Goal: Task Accomplishment & Management: Complete application form

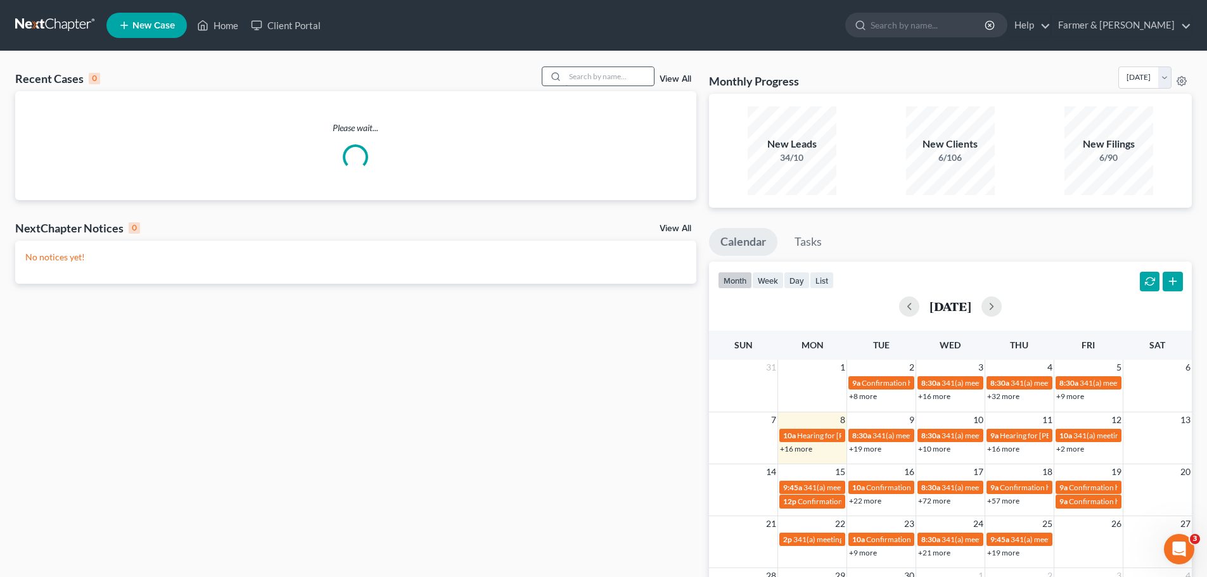
click at [620, 77] on input "search" at bounding box center [609, 76] width 89 height 18
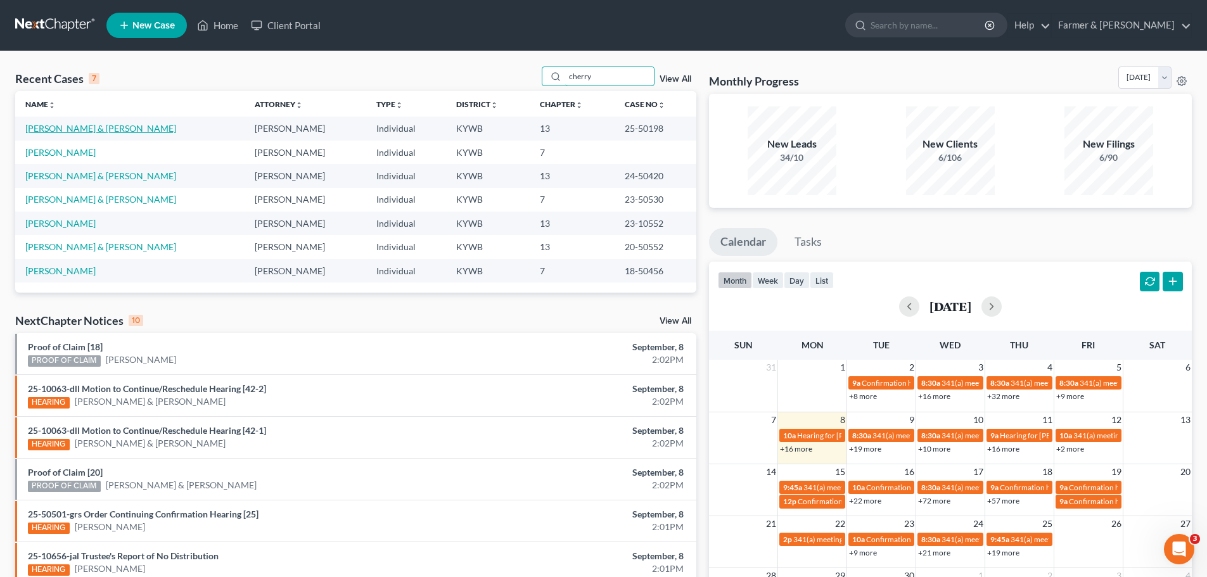
type input "cherry"
click at [86, 129] on link "[PERSON_NAME] & [PERSON_NAME]" at bounding box center [100, 128] width 151 height 11
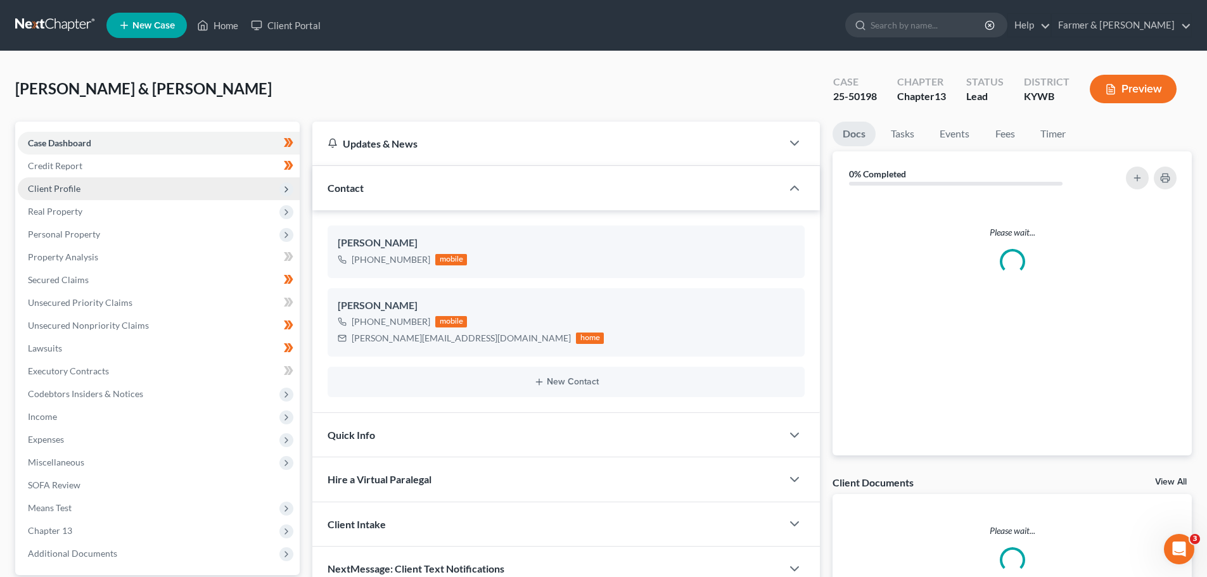
click at [48, 184] on span "Client Profile" at bounding box center [54, 188] width 53 height 11
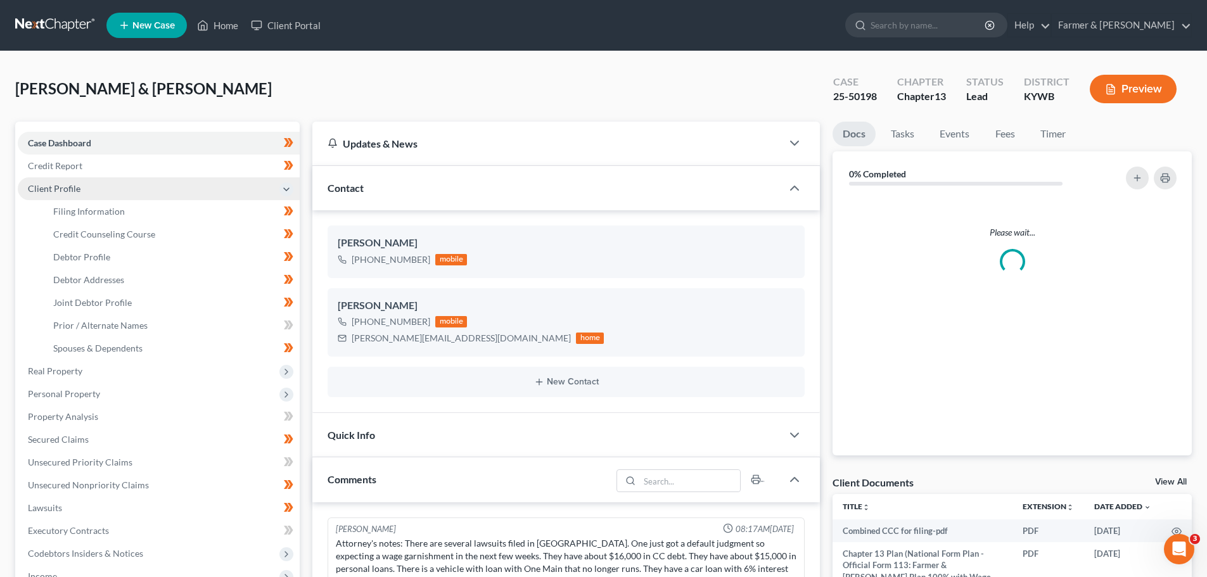
scroll to position [343, 0]
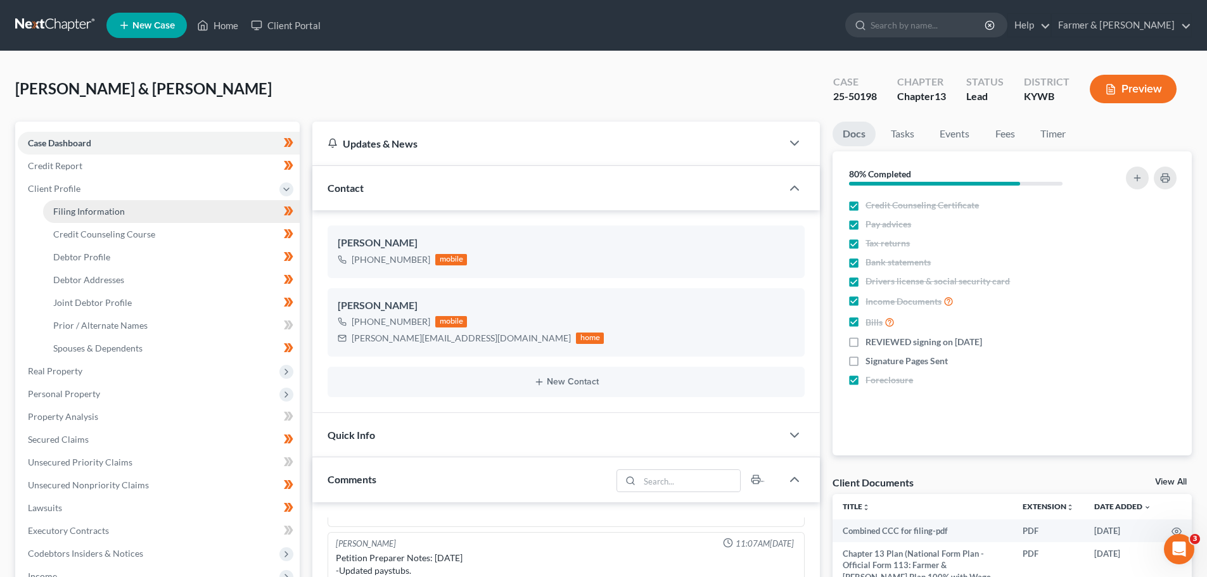
click at [124, 212] on link "Filing Information" at bounding box center [171, 211] width 257 height 23
select select "1"
select select "3"
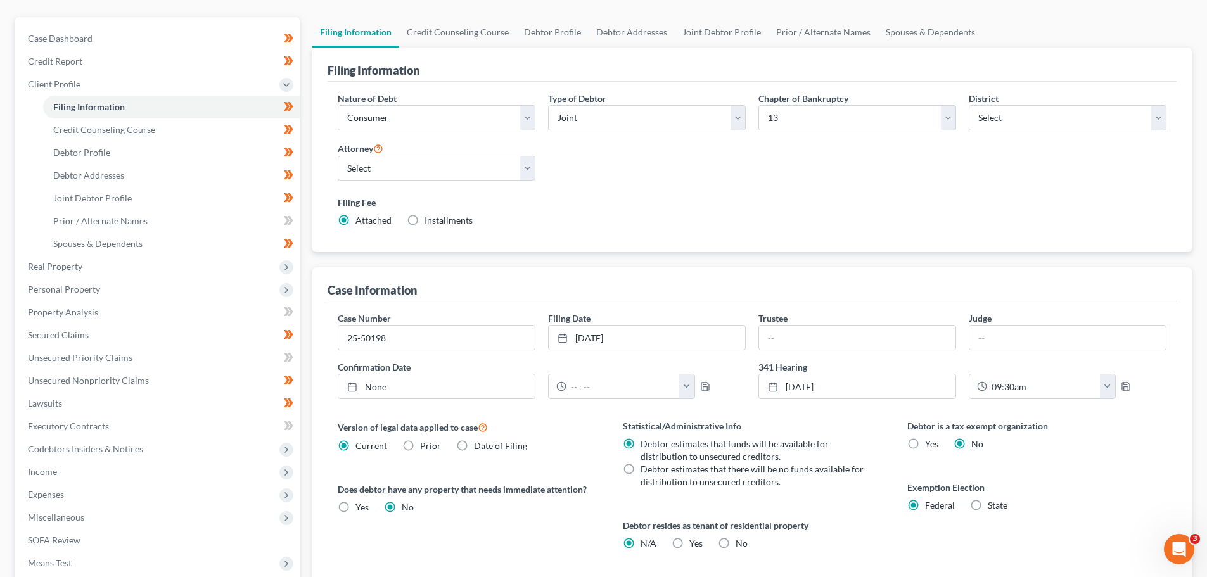
scroll to position [127, 0]
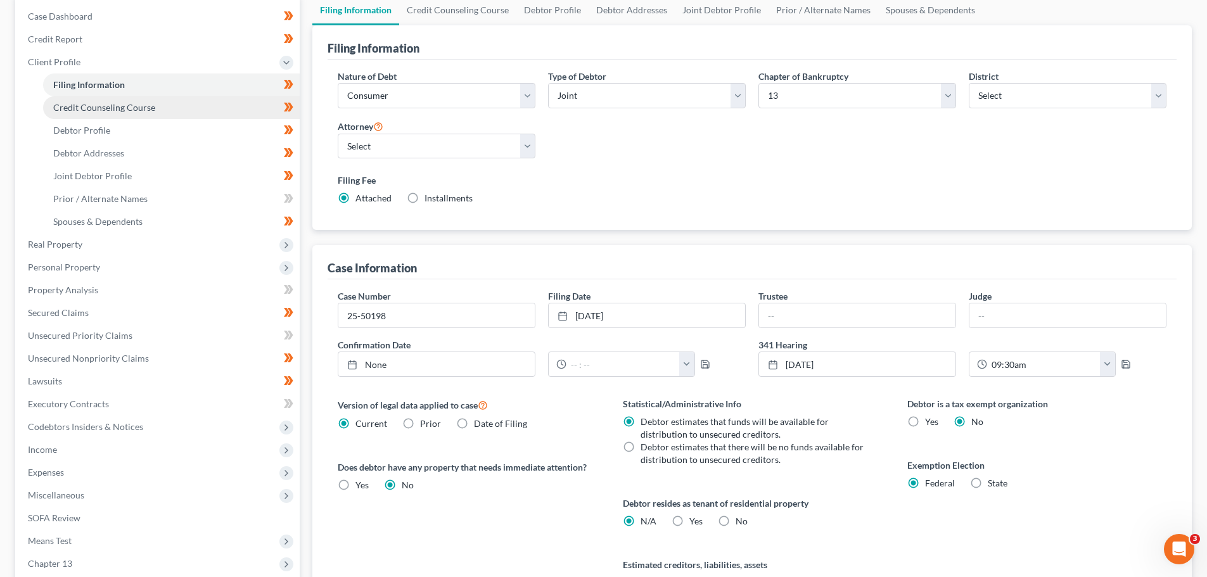
click at [87, 118] on link "Credit Counseling Course" at bounding box center [171, 107] width 257 height 23
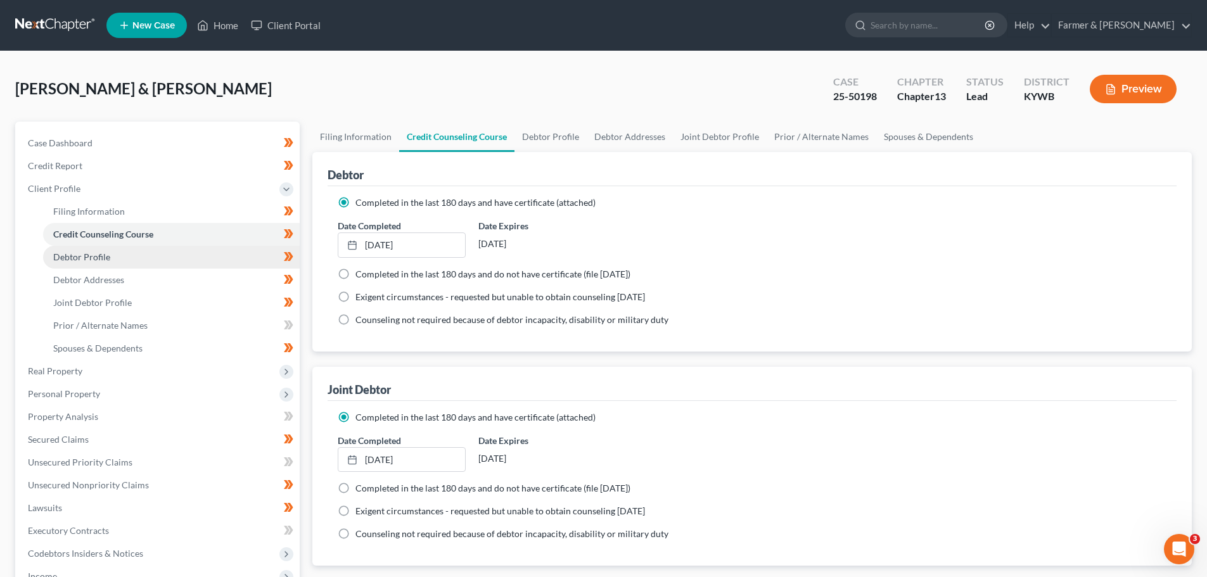
click at [97, 258] on span "Debtor Profile" at bounding box center [81, 257] width 57 height 11
select select "1"
select select "3"
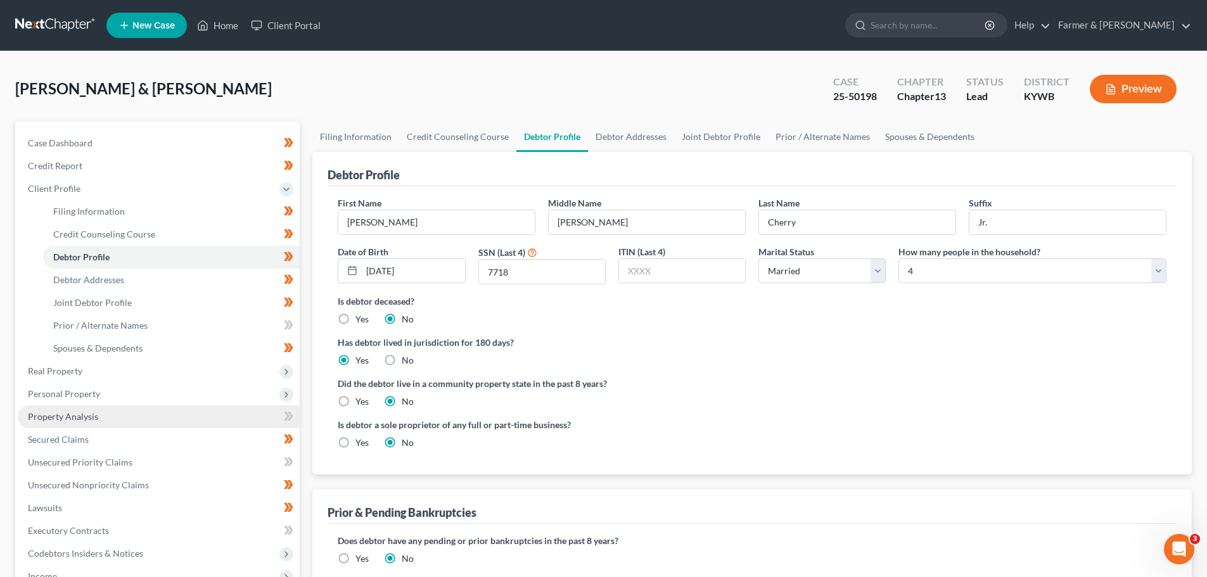
click at [68, 419] on span "Property Analysis" at bounding box center [63, 416] width 70 height 11
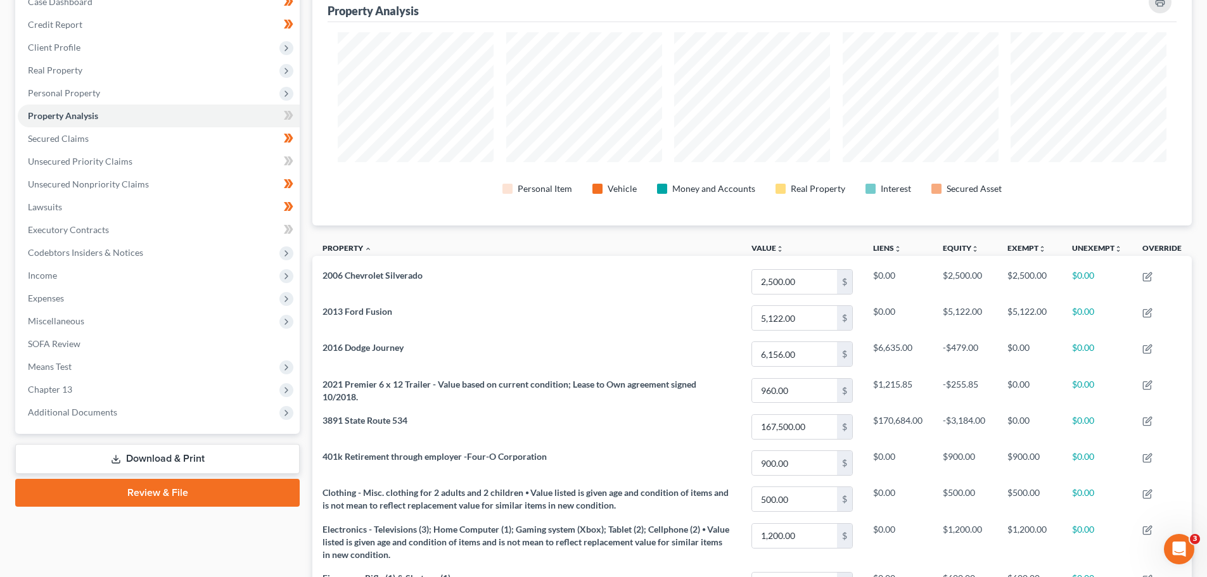
scroll to position [127, 0]
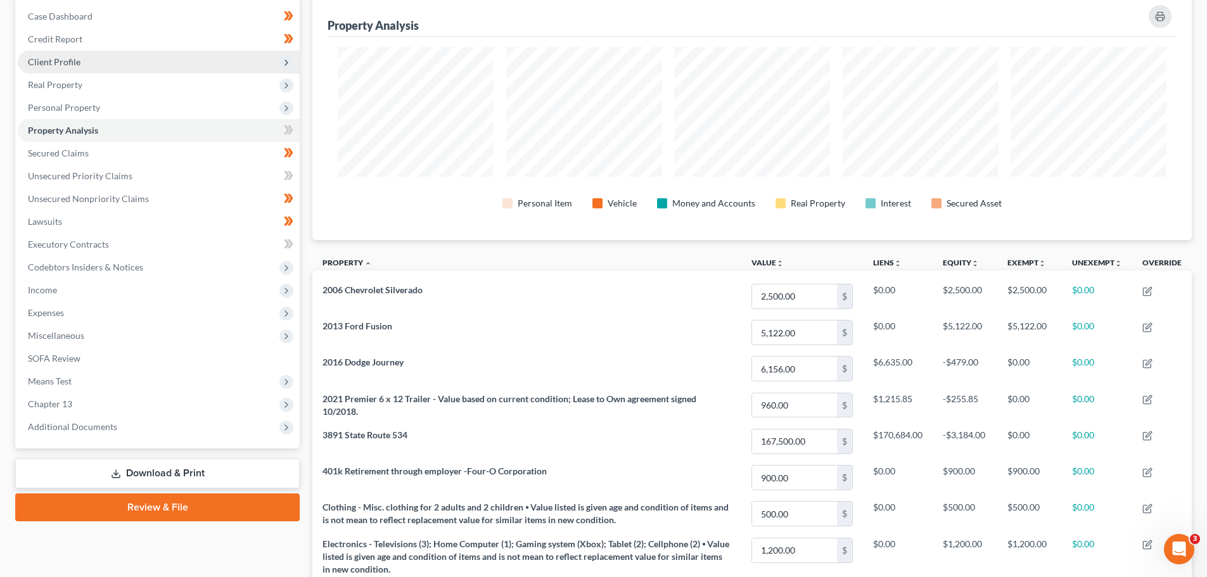
click at [44, 67] on span "Client Profile" at bounding box center [54, 61] width 53 height 11
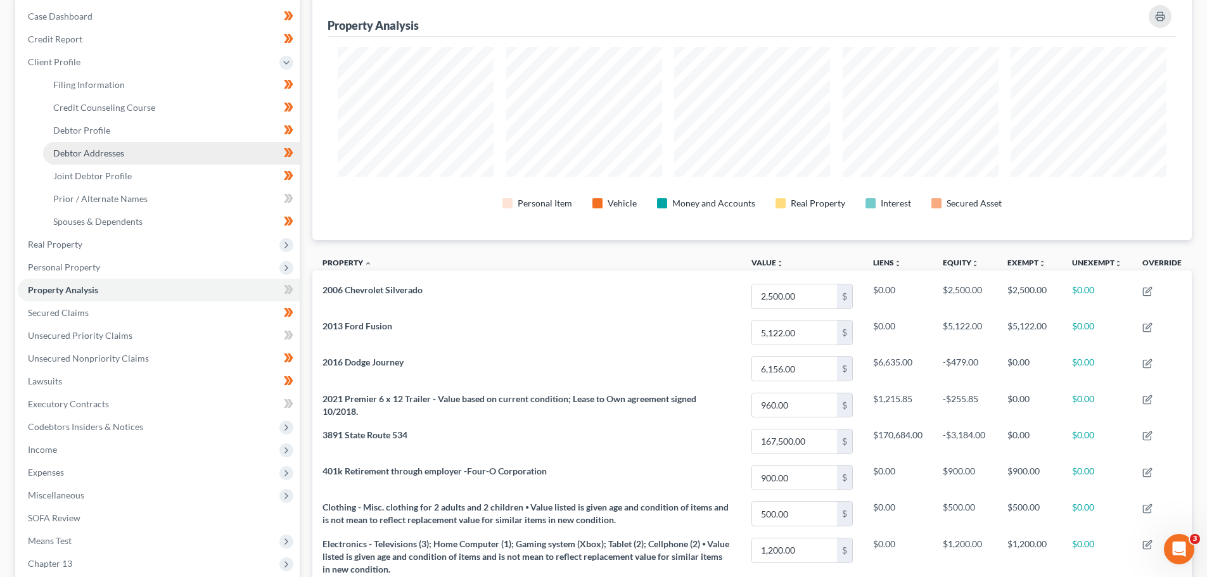
click at [90, 159] on link "Debtor Addresses" at bounding box center [171, 153] width 257 height 23
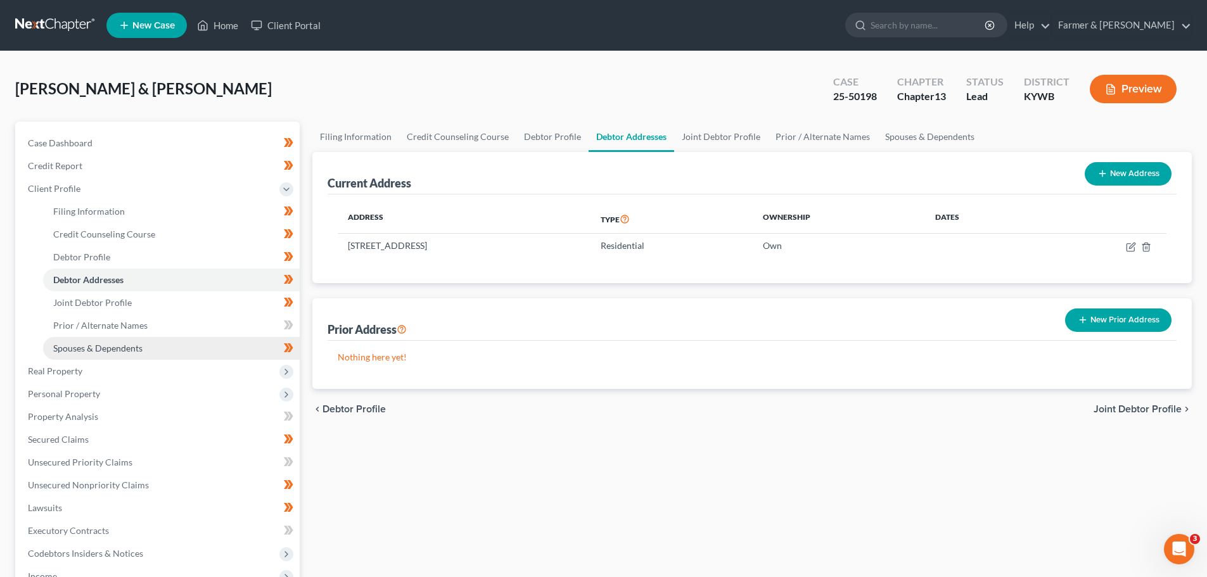
click at [82, 349] on span "Spouses & Dependents" at bounding box center [97, 348] width 89 height 11
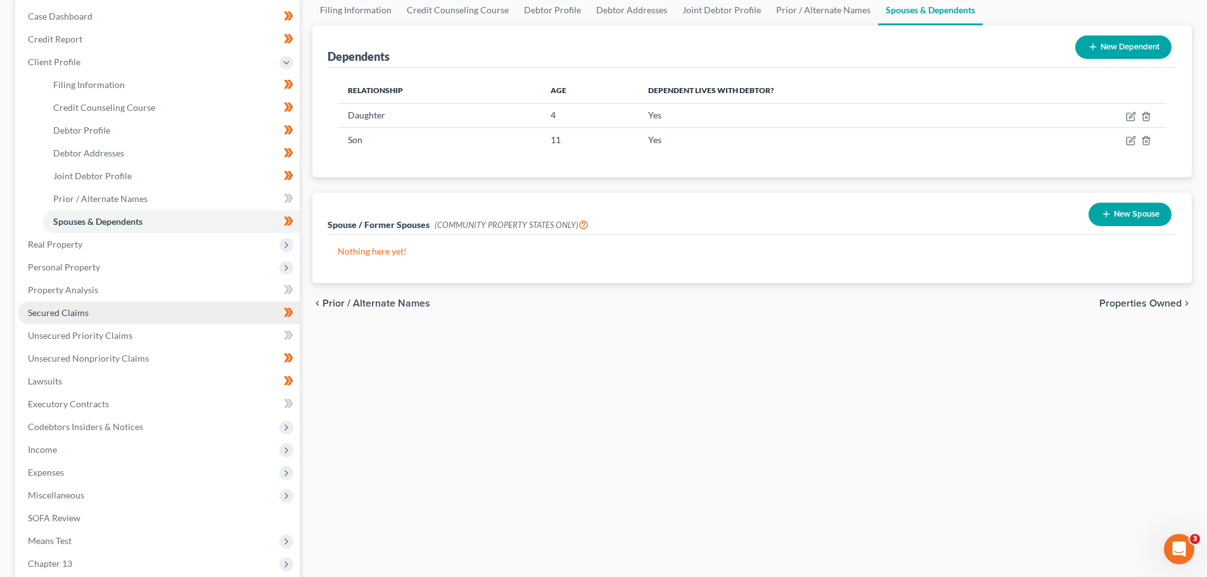
click at [85, 307] on span "Secured Claims" at bounding box center [58, 312] width 61 height 11
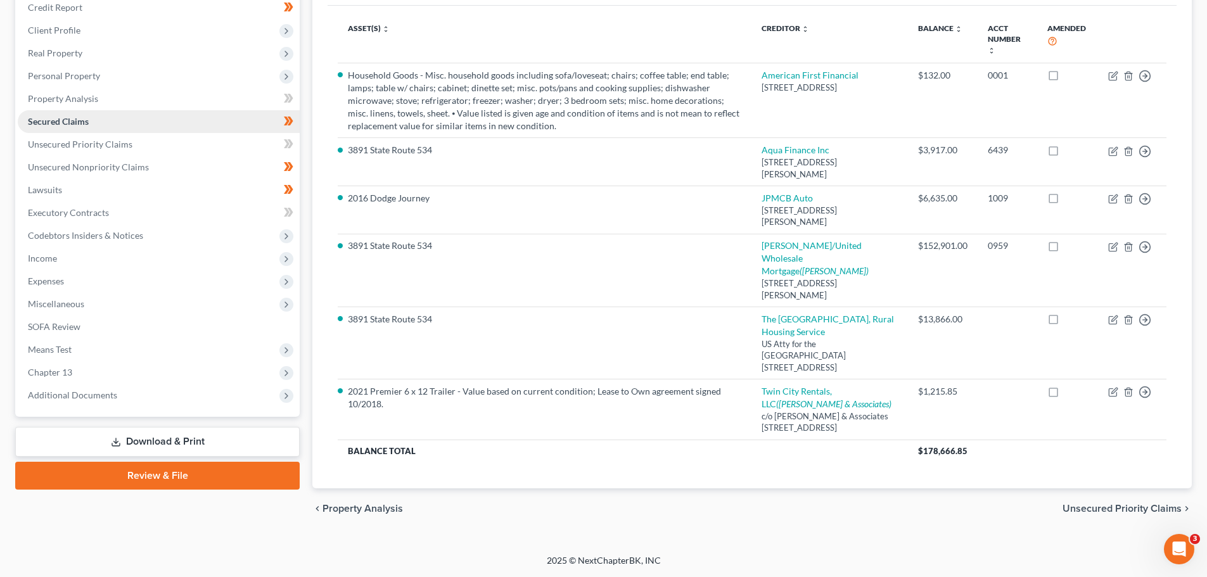
scroll to position [190, 0]
click at [110, 139] on span "Unsecured Priority Claims" at bounding box center [80, 144] width 105 height 11
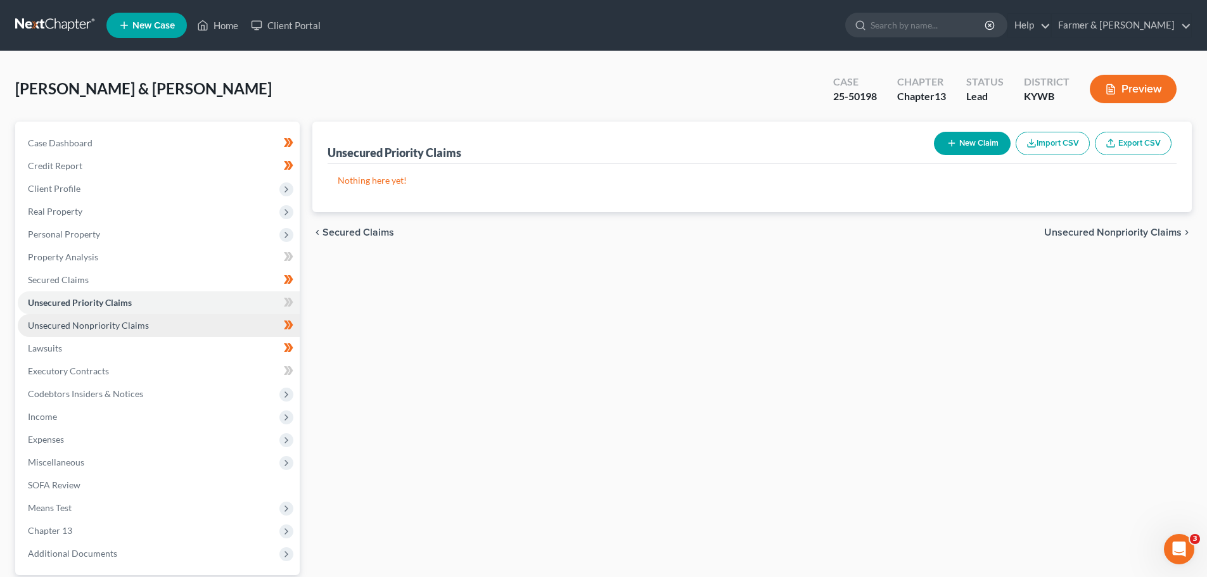
click at [119, 324] on span "Unsecured Nonpriority Claims" at bounding box center [88, 325] width 121 height 11
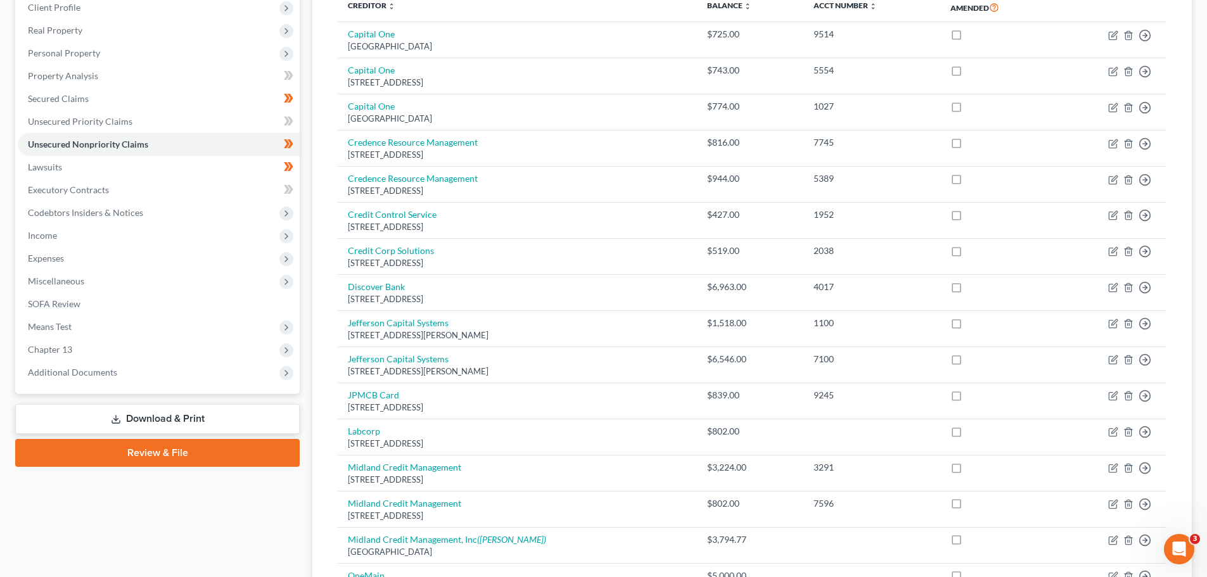
scroll to position [177, 0]
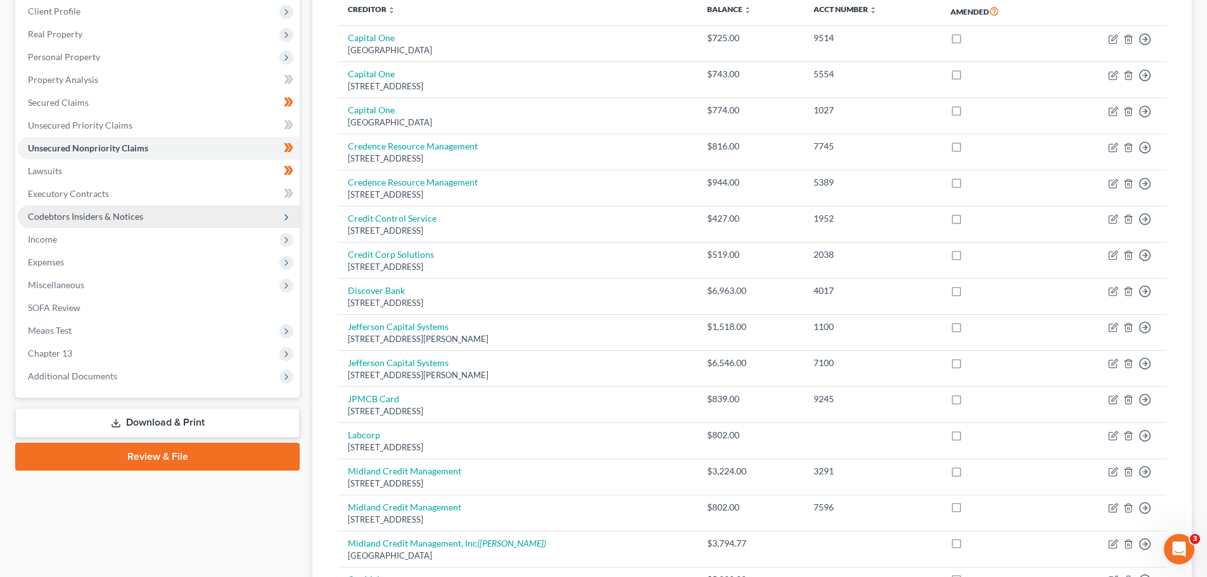
click at [172, 227] on span "Codebtors Insiders & Notices" at bounding box center [159, 216] width 282 height 23
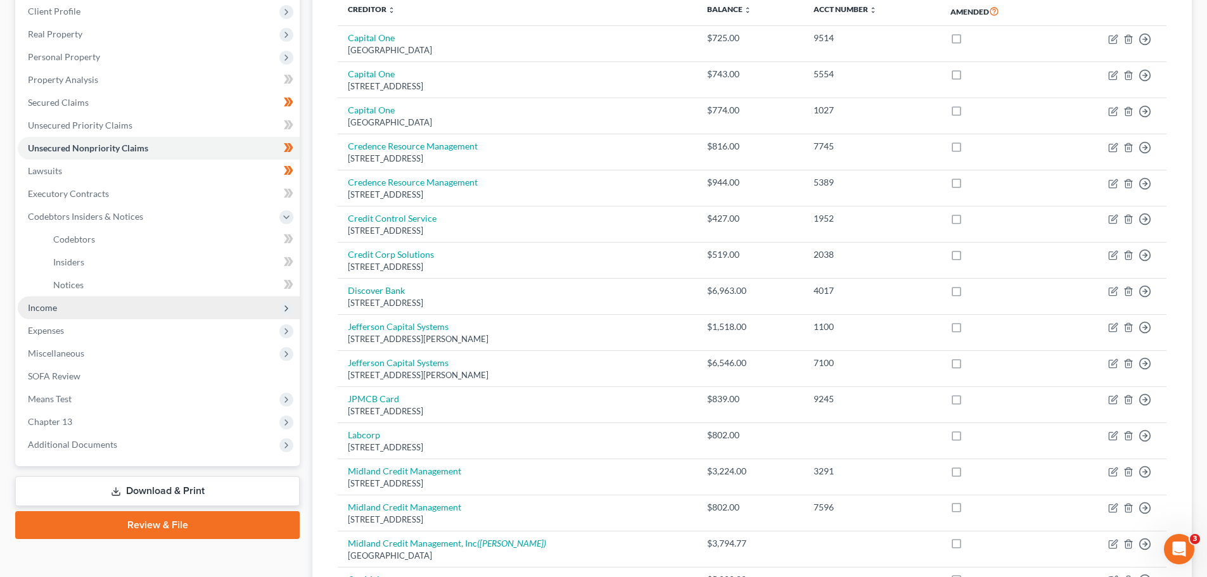
click at [71, 318] on span "Income" at bounding box center [159, 308] width 282 height 23
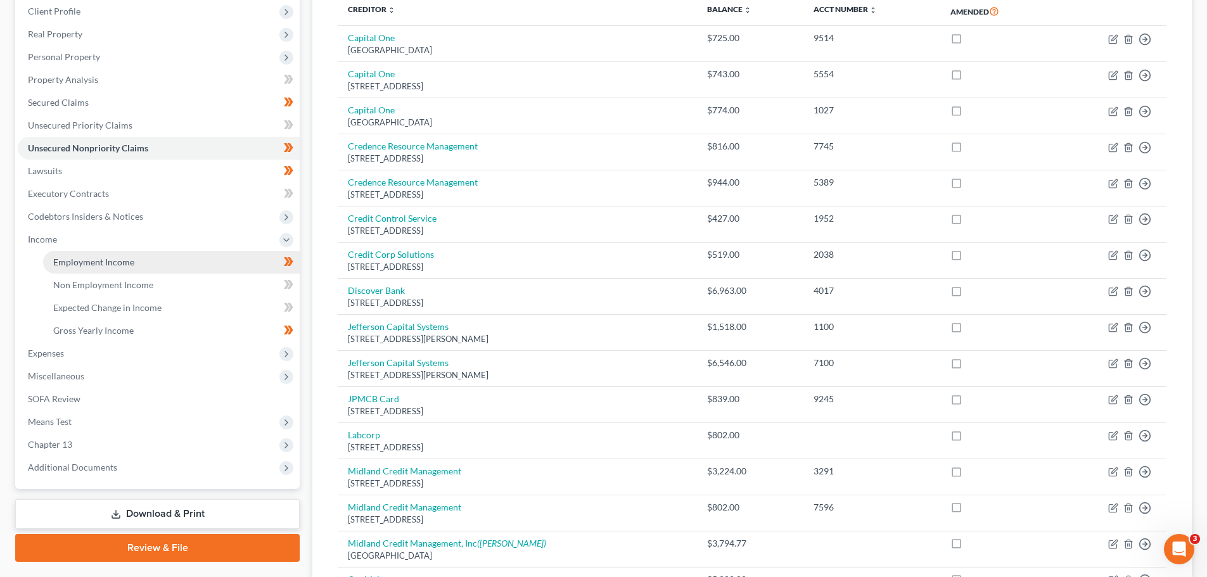
click at [95, 261] on span "Employment Income" at bounding box center [93, 262] width 81 height 11
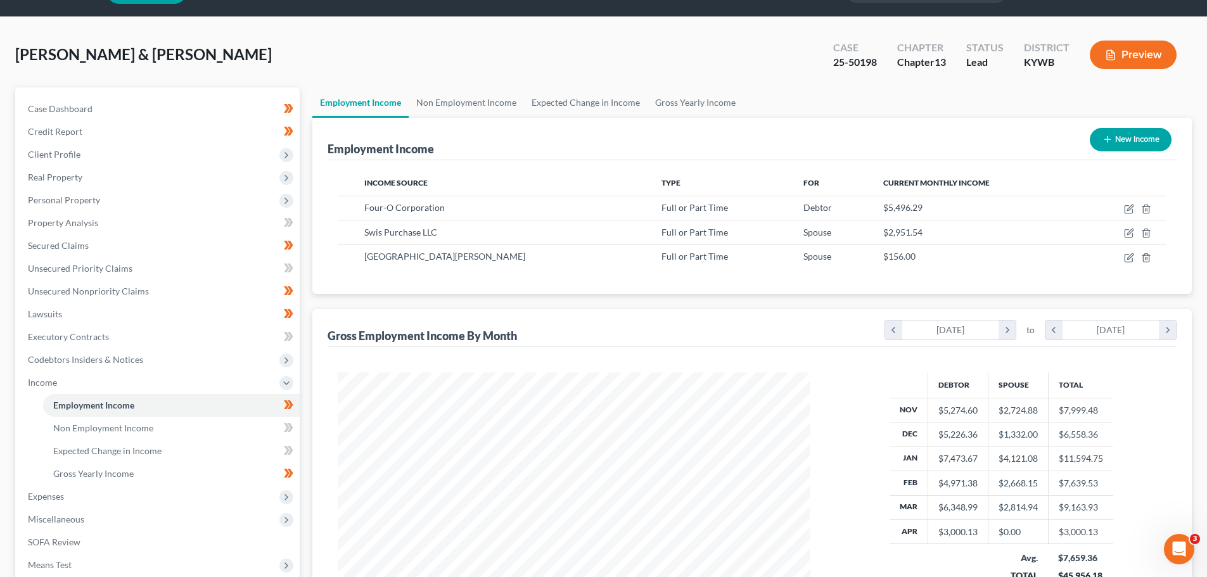
scroll to position [63, 0]
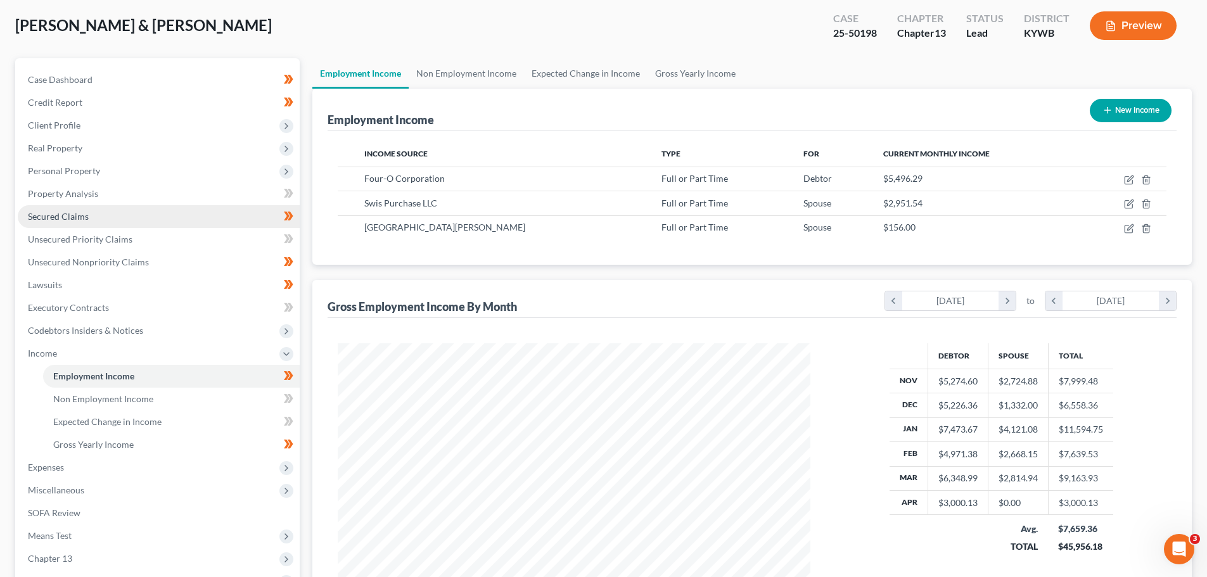
click at [96, 216] on link "Secured Claims" at bounding box center [159, 216] width 282 height 23
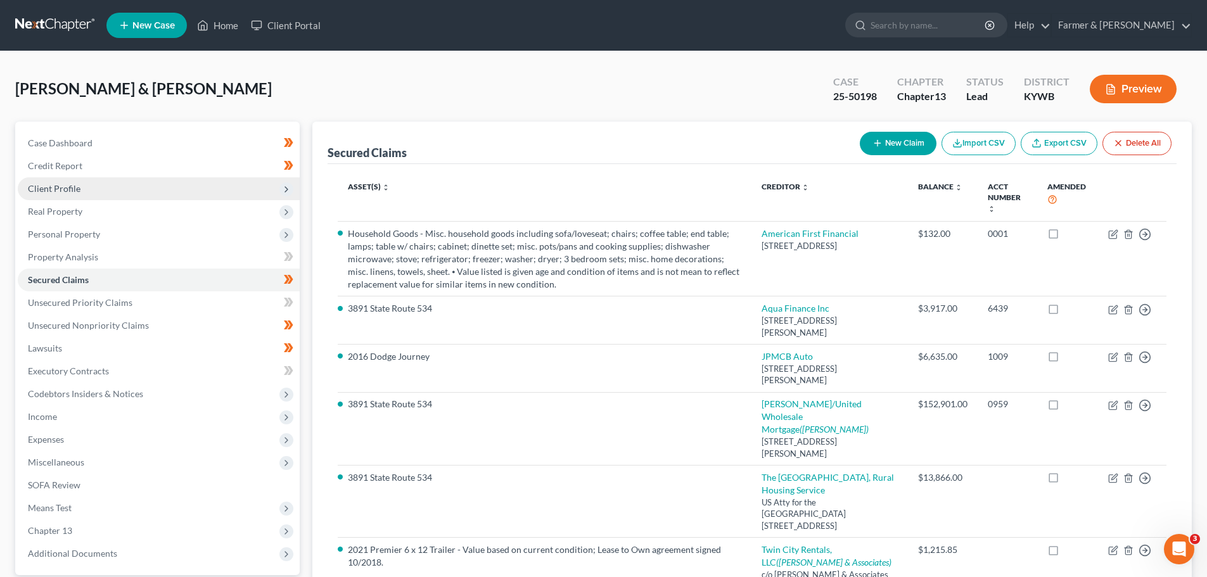
click at [67, 182] on span "Client Profile" at bounding box center [159, 188] width 282 height 23
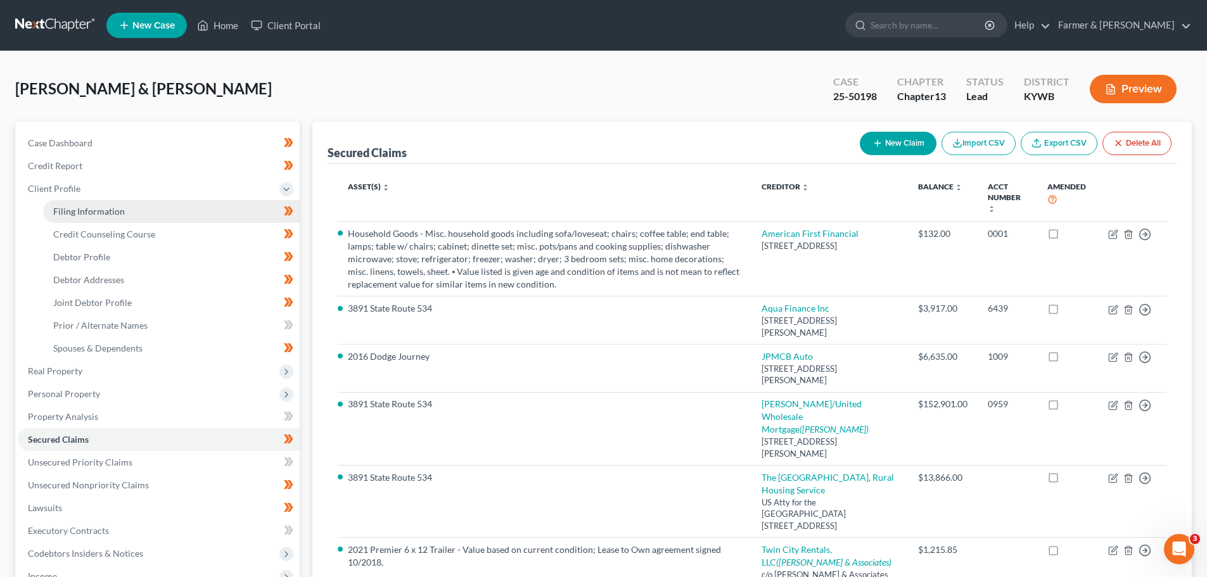
click at [79, 211] on span "Filing Information" at bounding box center [89, 211] width 72 height 11
select select "1"
select select "3"
select select "33"
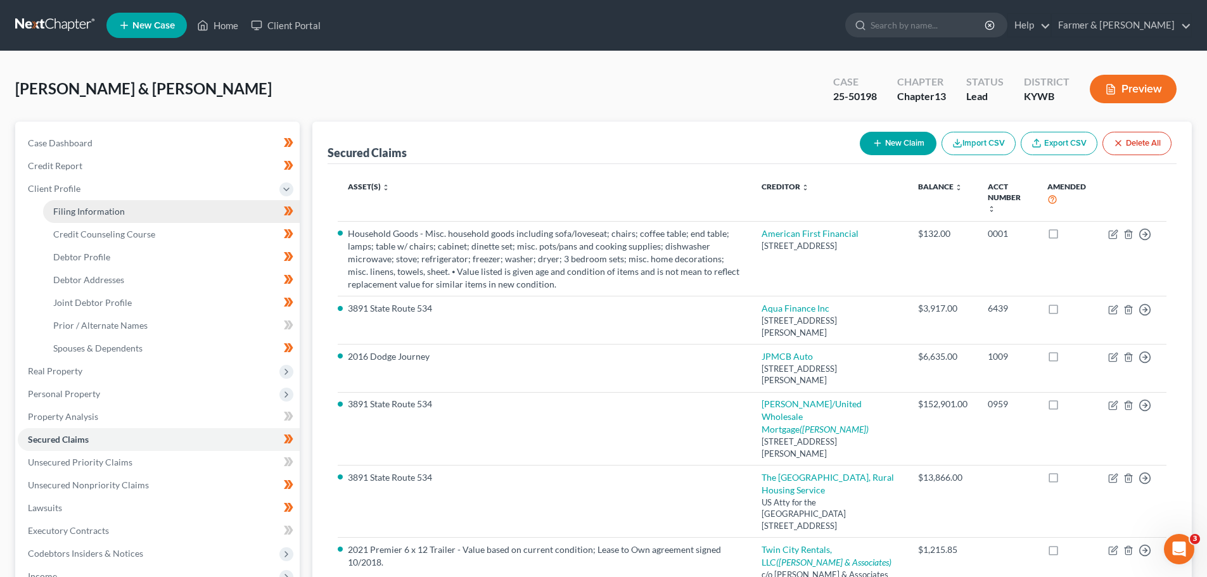
select select "0"
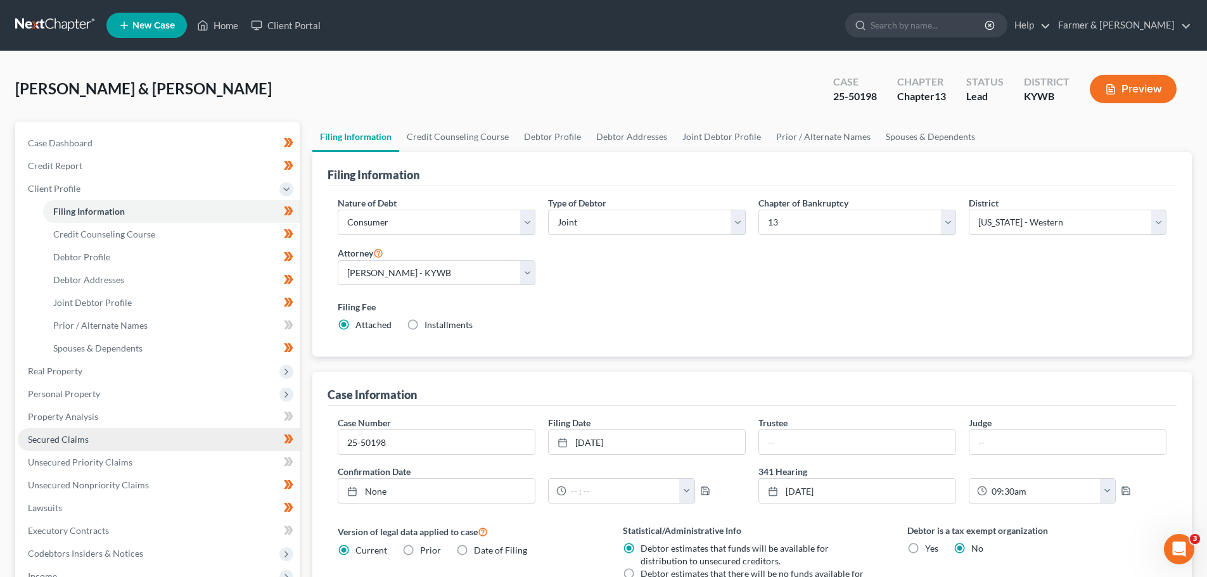
click at [75, 440] on span "Secured Claims" at bounding box center [58, 439] width 61 height 11
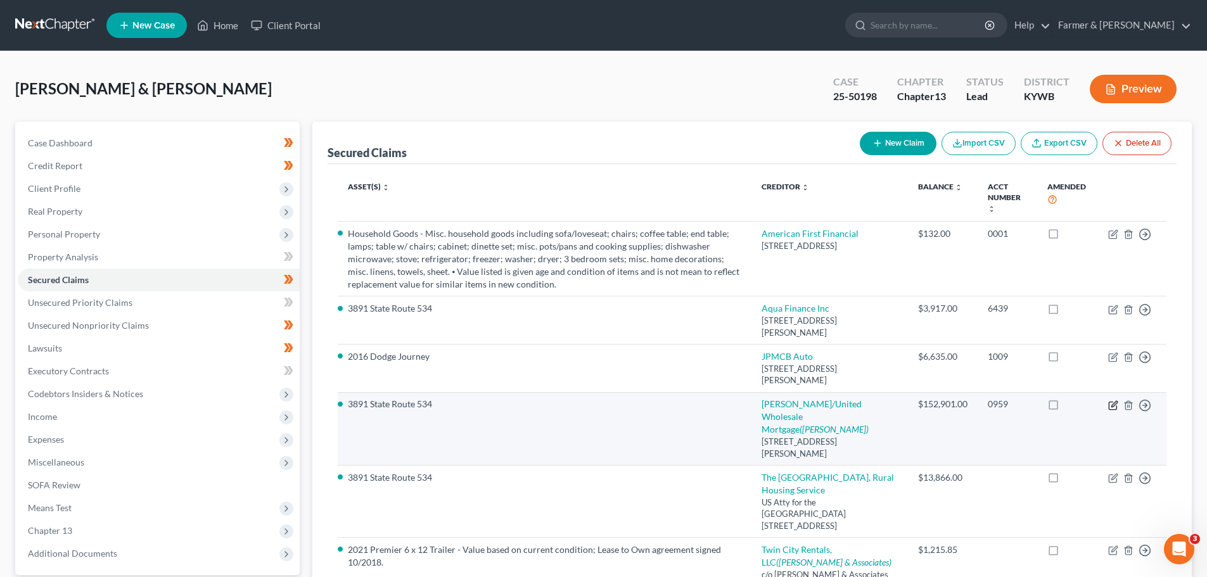
click at [1113, 404] on icon "button" at bounding box center [1113, 406] width 10 height 10
select select "23"
select select "9"
select select "4"
select select "2"
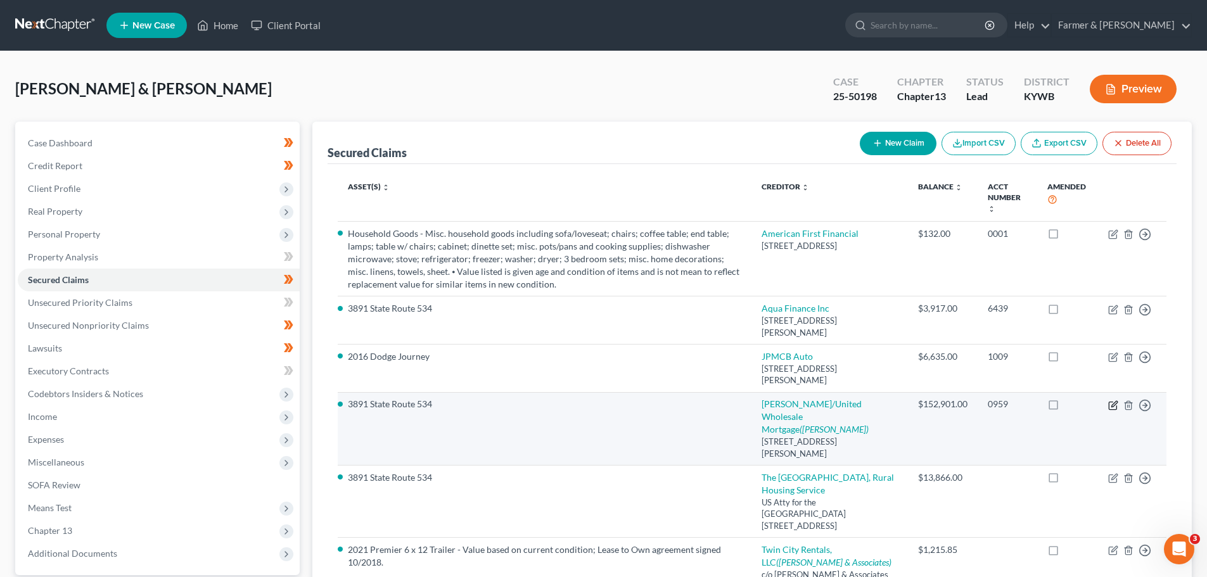
select select "0"
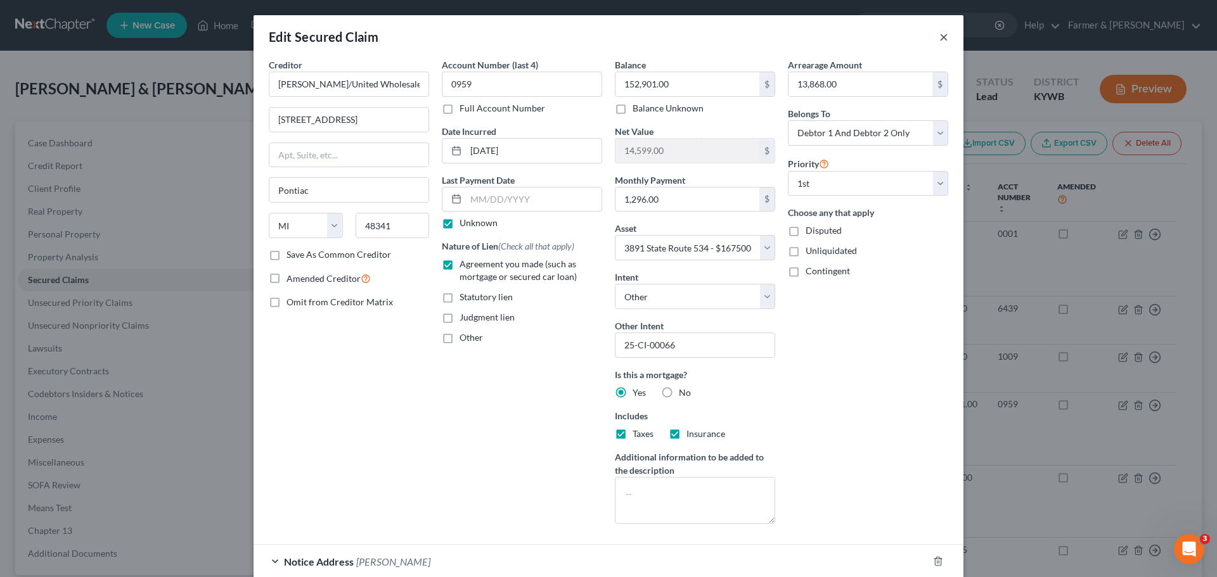
click at [939, 39] on button "×" at bounding box center [943, 36] width 9 height 15
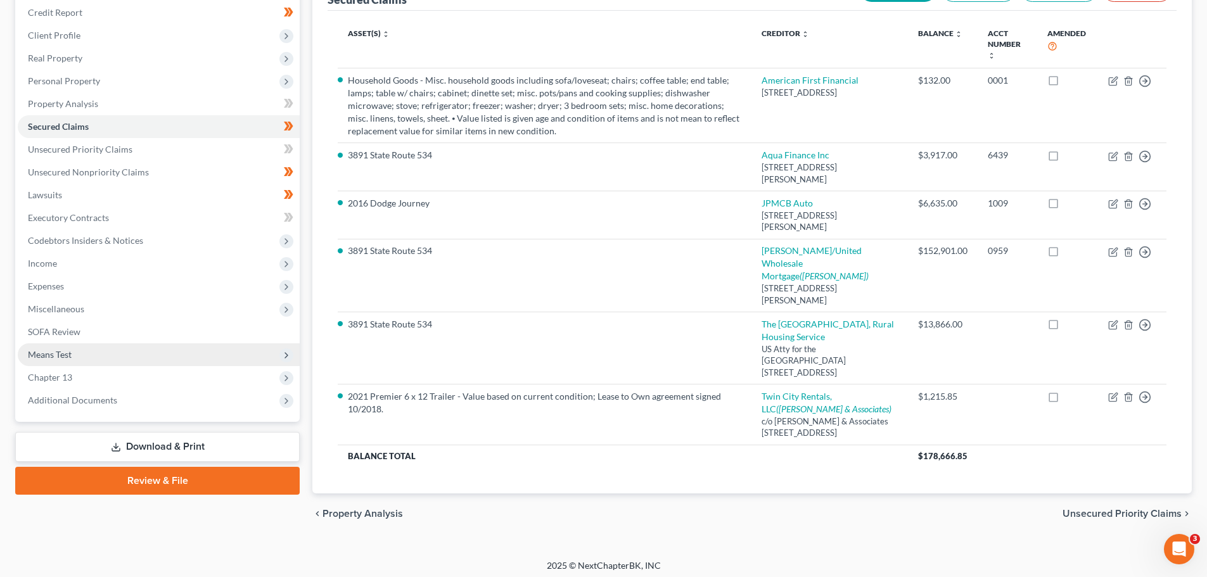
scroll to position [190, 0]
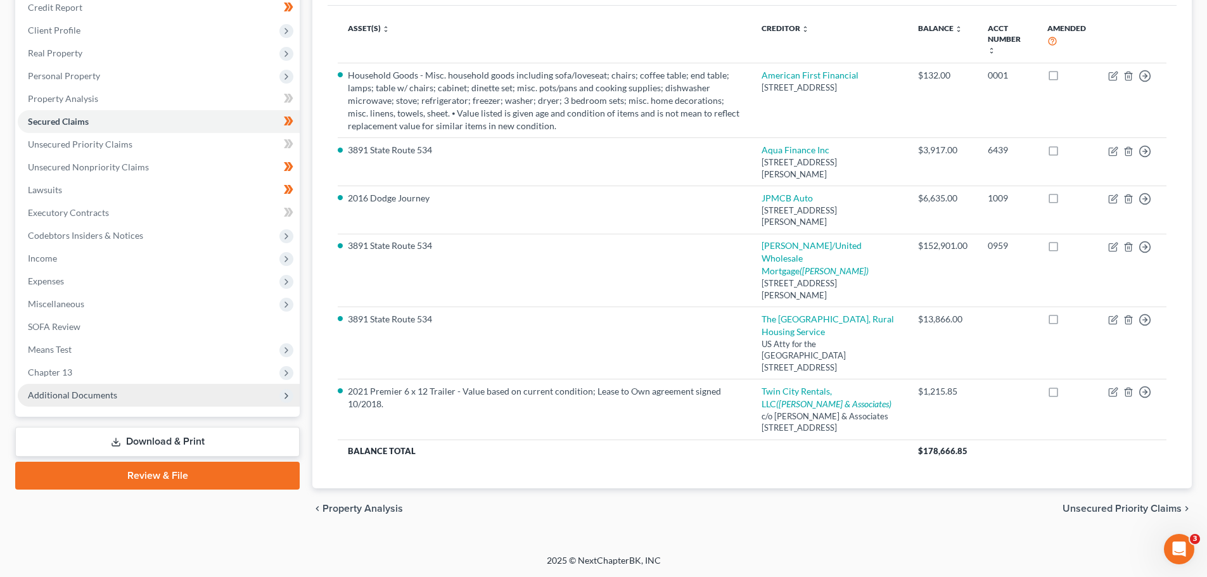
click at [69, 390] on span "Additional Documents" at bounding box center [72, 395] width 89 height 11
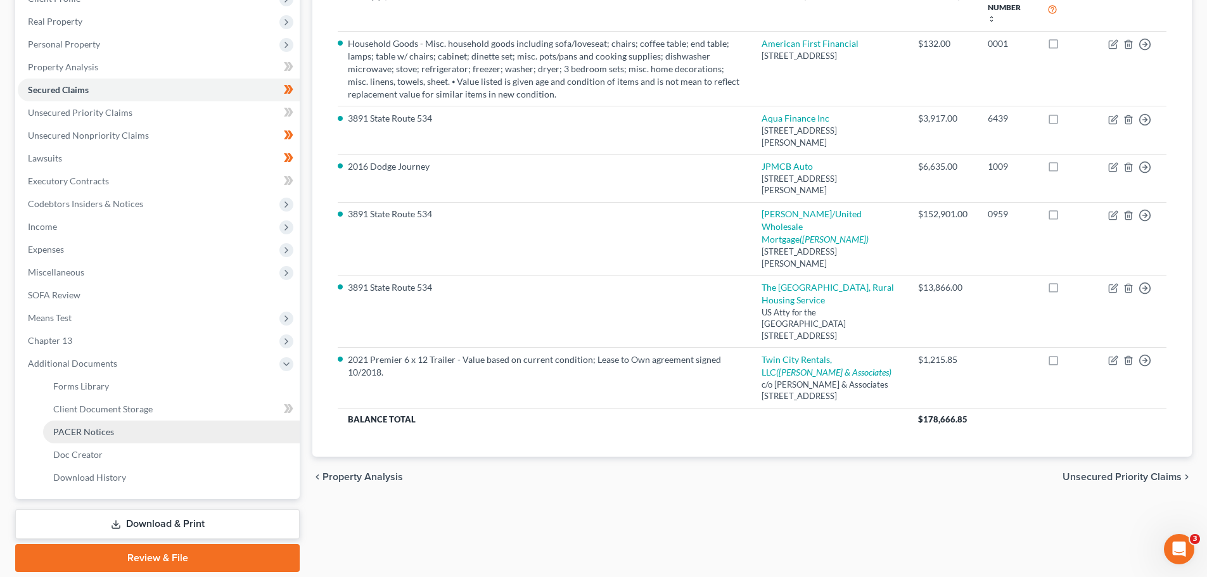
click at [71, 428] on span "PACER Notices" at bounding box center [83, 431] width 61 height 11
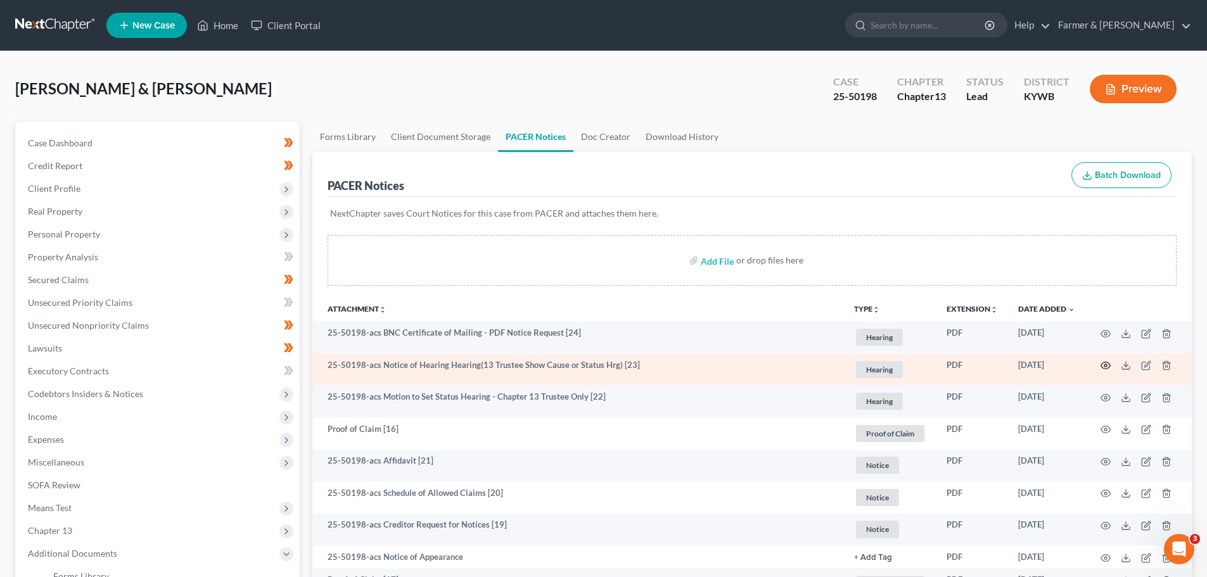
click at [1105, 364] on icon "button" at bounding box center [1106, 366] width 10 height 10
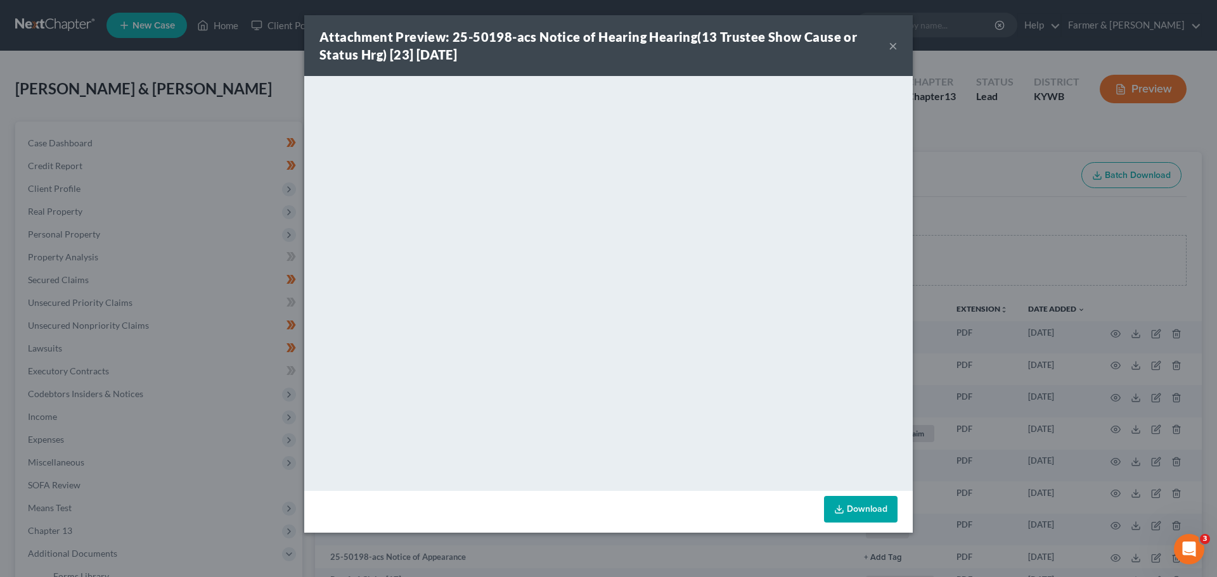
click at [894, 42] on button "×" at bounding box center [892, 45] width 9 height 15
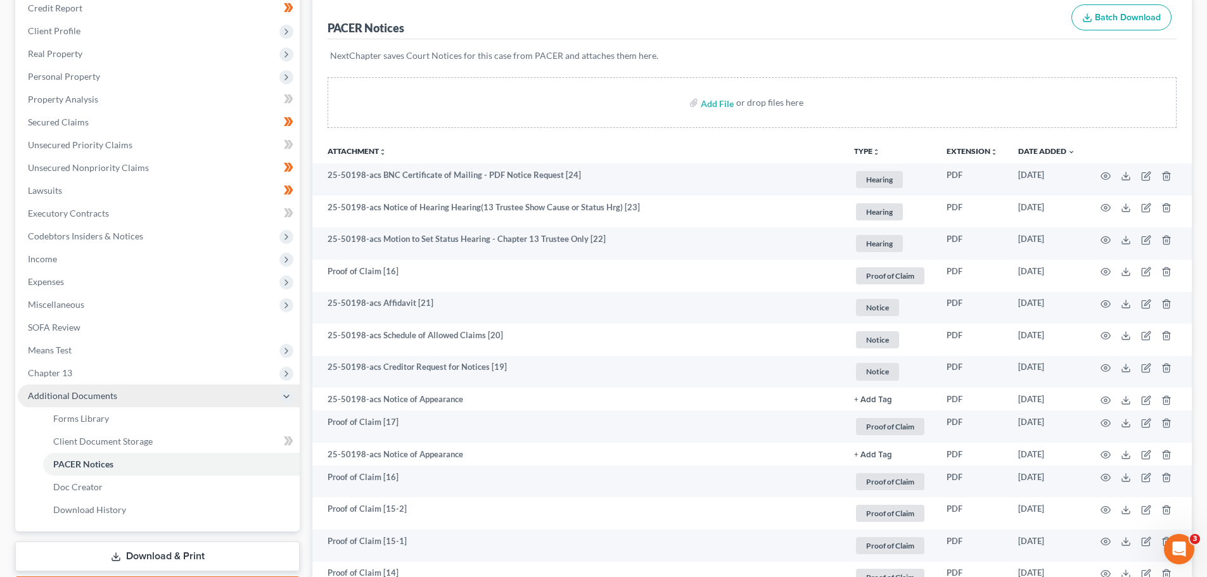
scroll to position [190, 0]
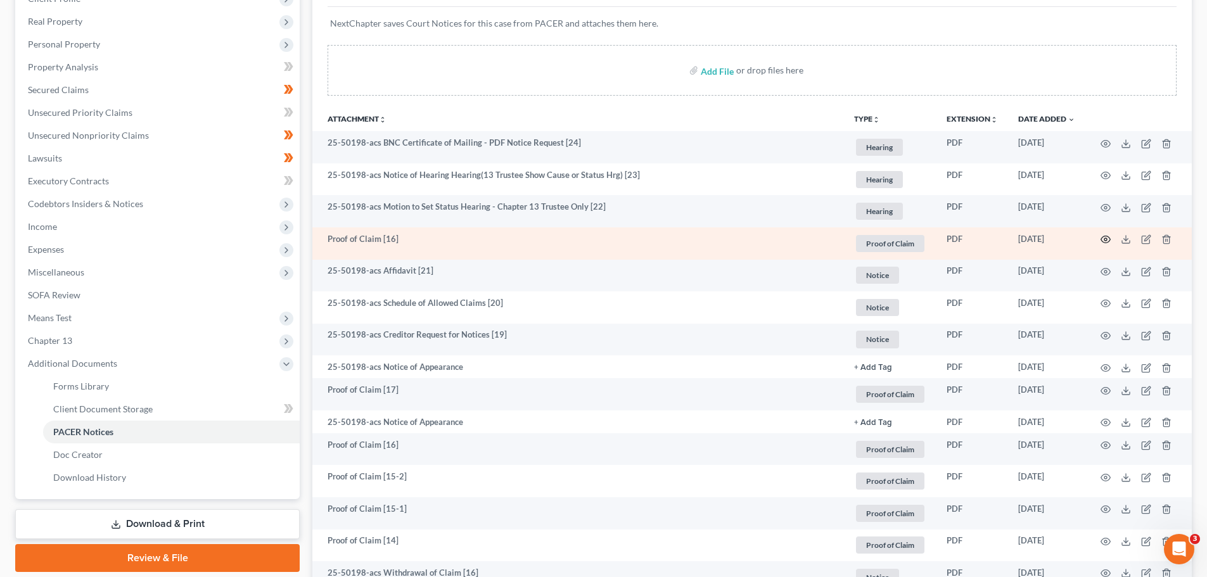
click at [1106, 238] on icon "button" at bounding box center [1106, 239] width 10 height 10
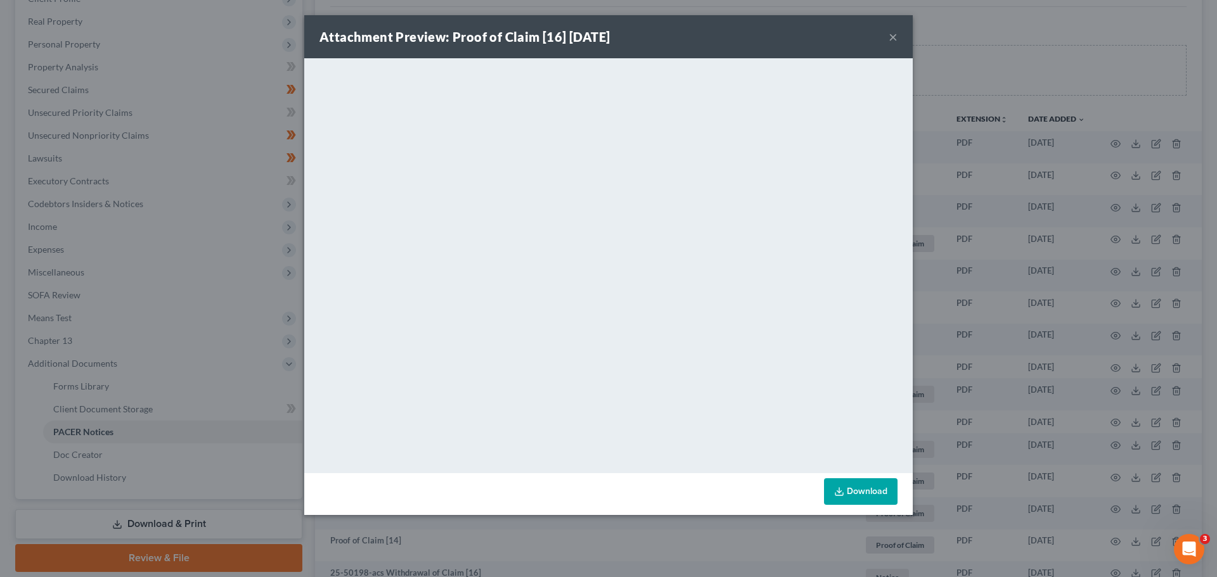
click at [895, 34] on button "×" at bounding box center [892, 36] width 9 height 15
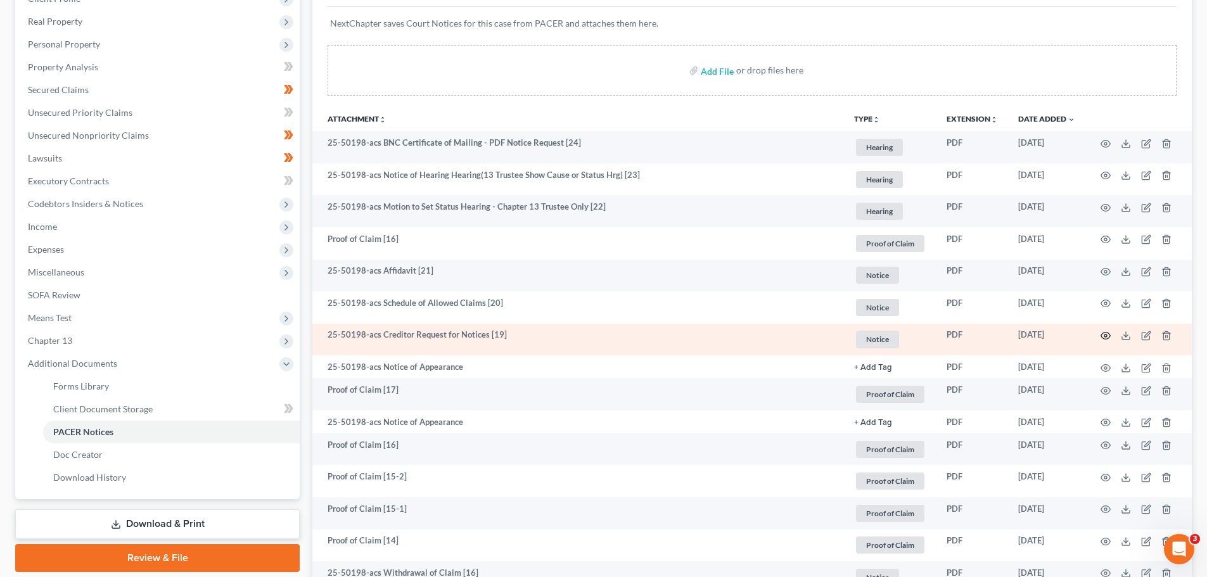
click at [1108, 333] on icon "button" at bounding box center [1106, 336] width 10 height 10
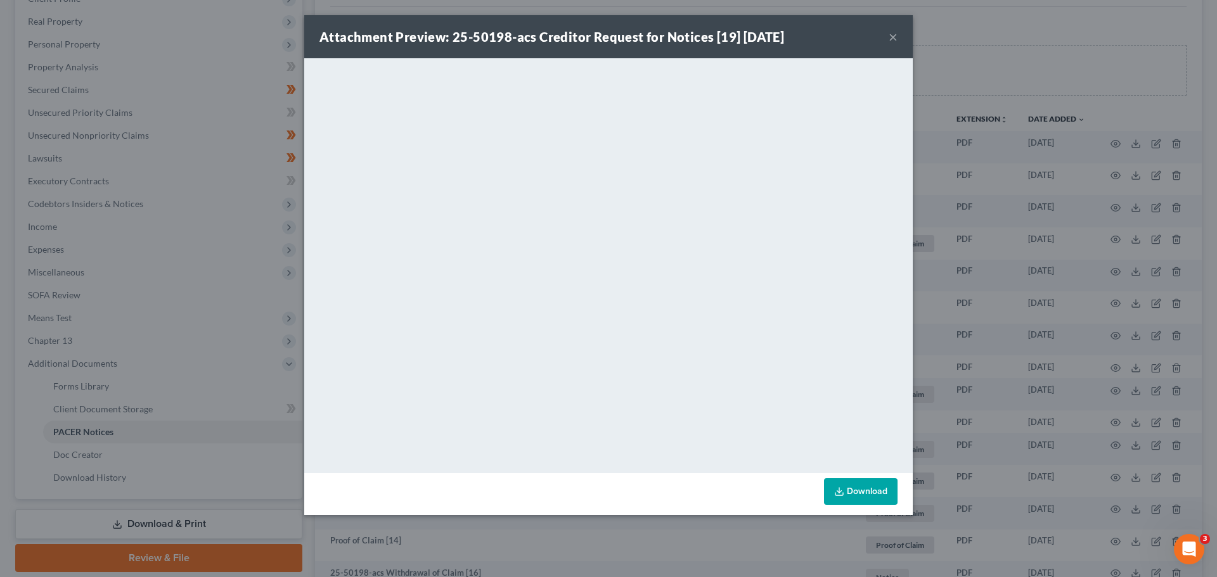
click at [893, 35] on button "×" at bounding box center [892, 36] width 9 height 15
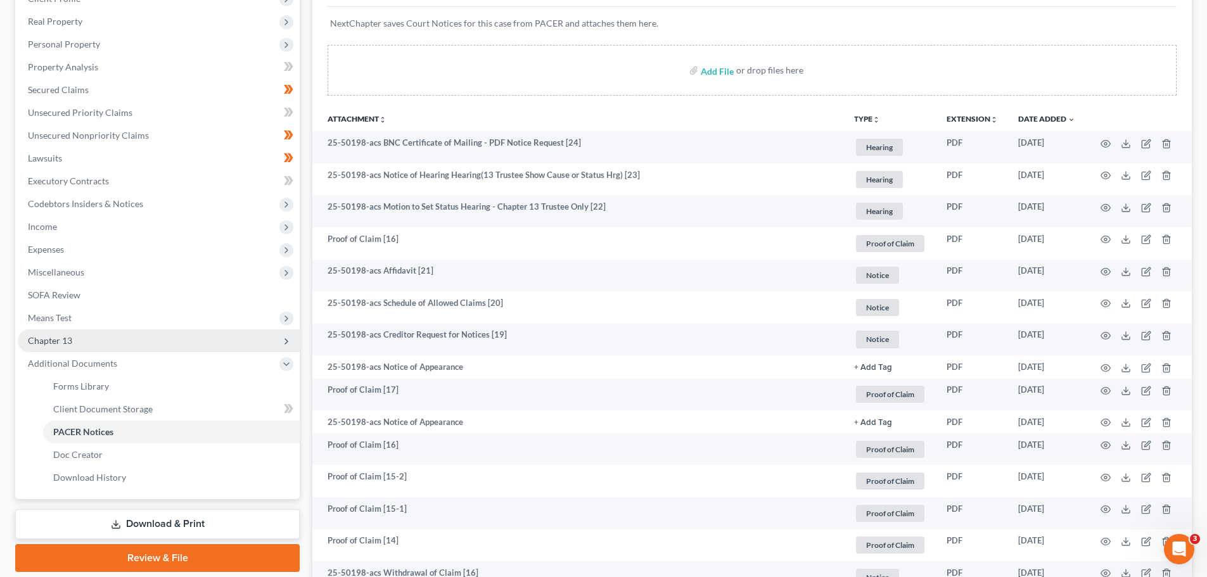
click at [88, 338] on span "Chapter 13" at bounding box center [159, 341] width 282 height 23
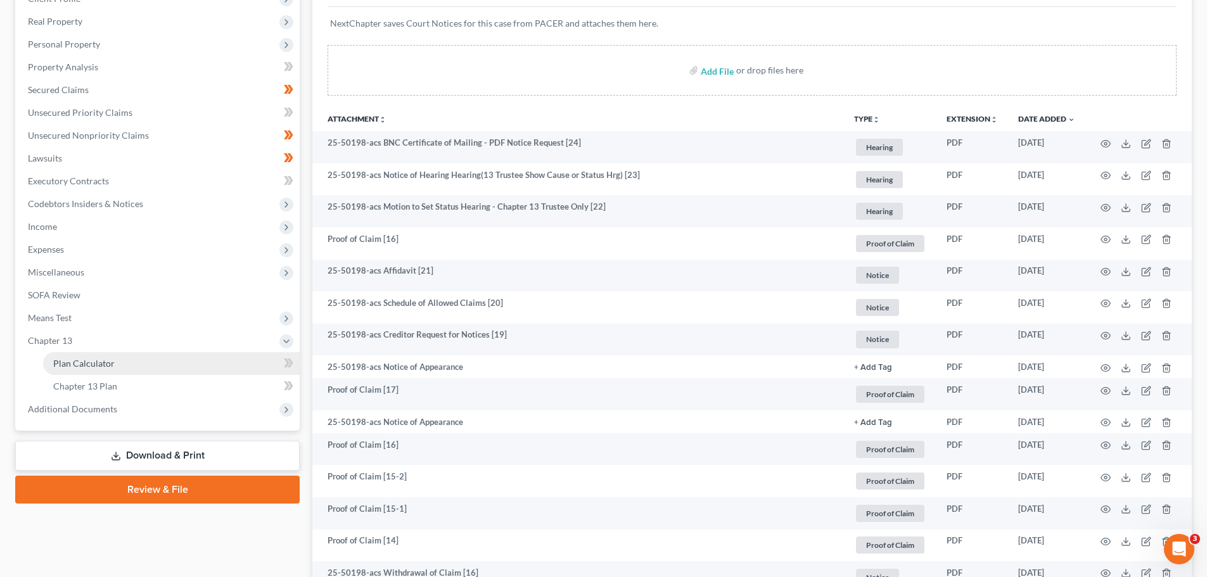
click at [106, 373] on link "Plan Calculator" at bounding box center [171, 363] width 257 height 23
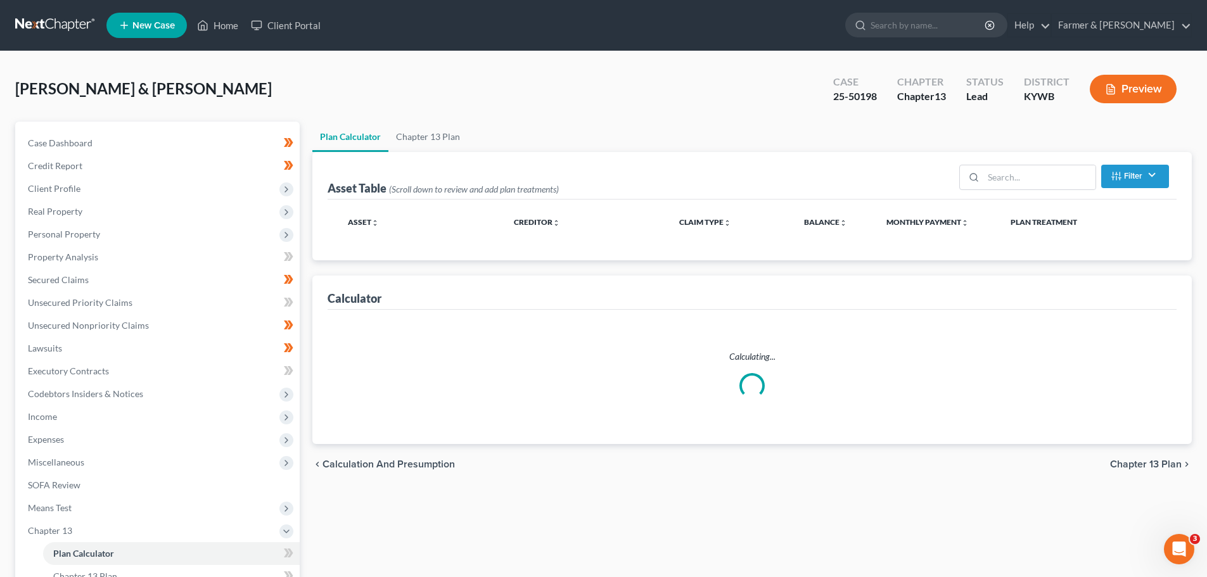
select select "59"
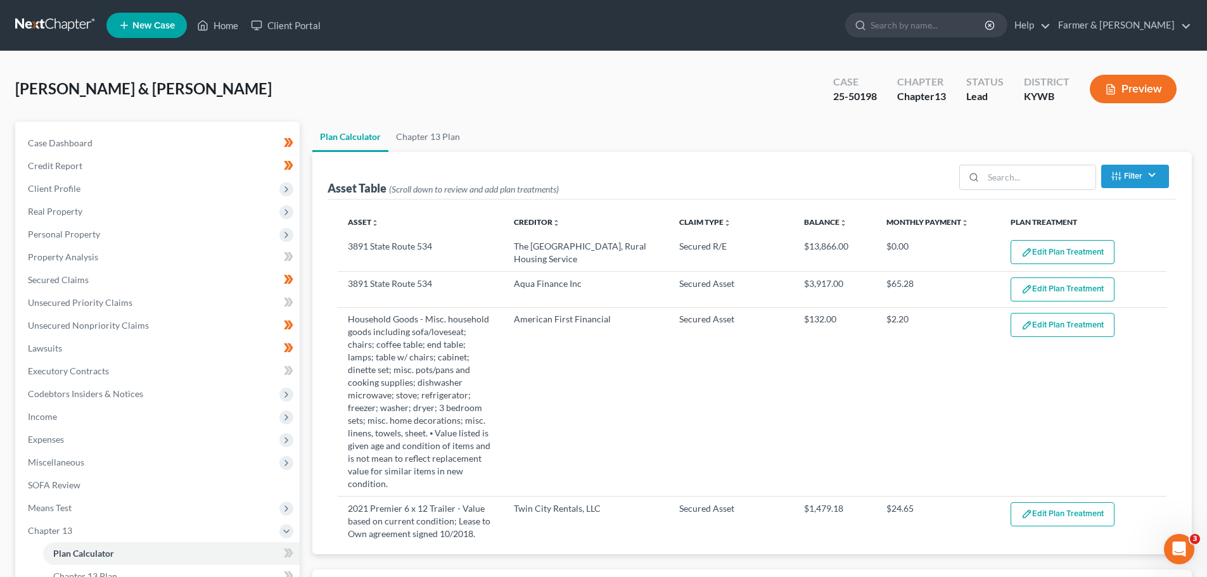
select select "59"
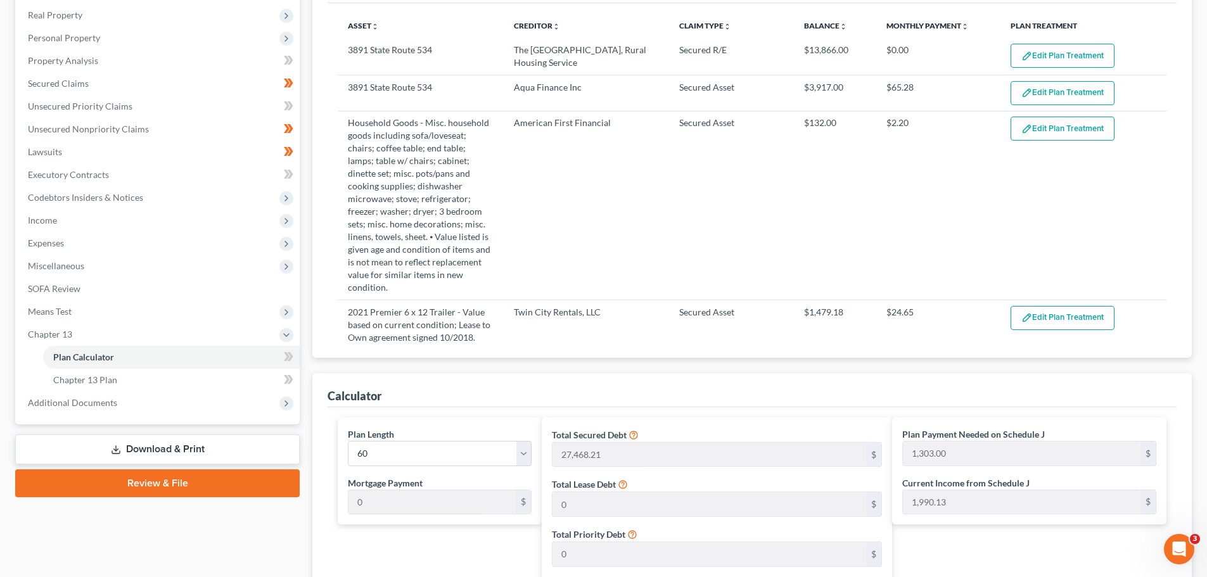
scroll to position [190, 0]
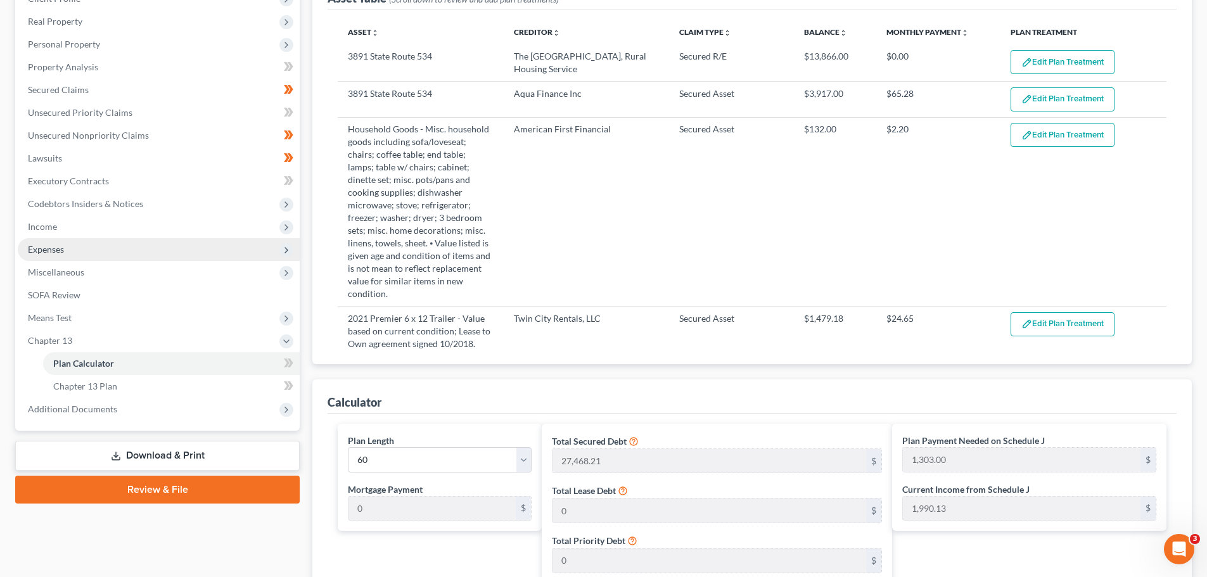
click at [70, 245] on span "Expenses" at bounding box center [159, 249] width 282 height 23
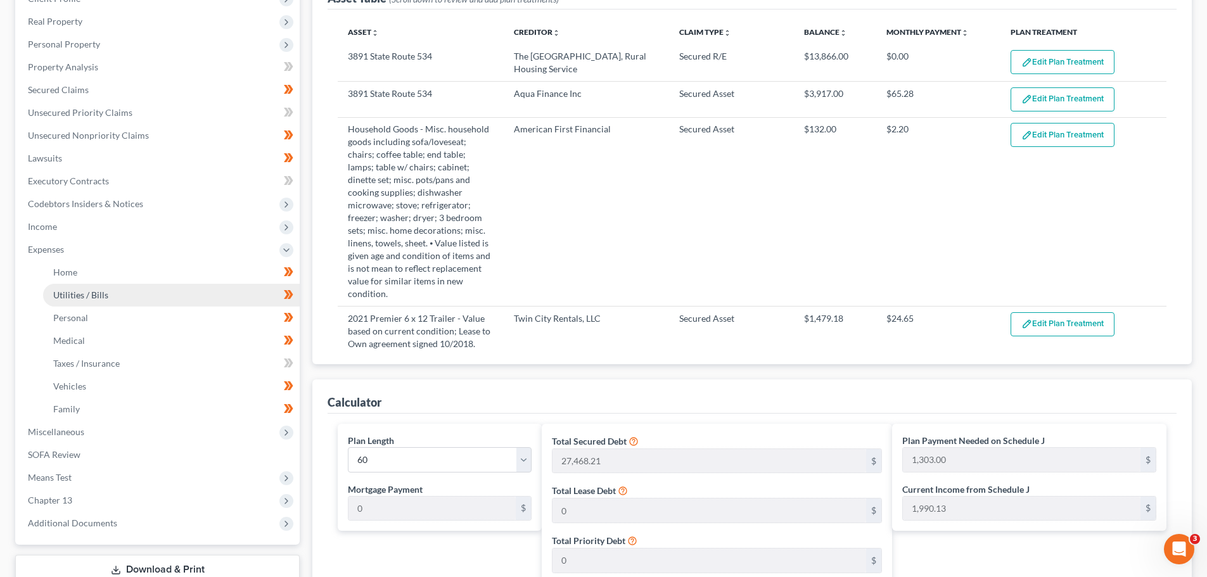
click at [101, 286] on link "Utilities / Bills" at bounding box center [171, 295] width 257 height 23
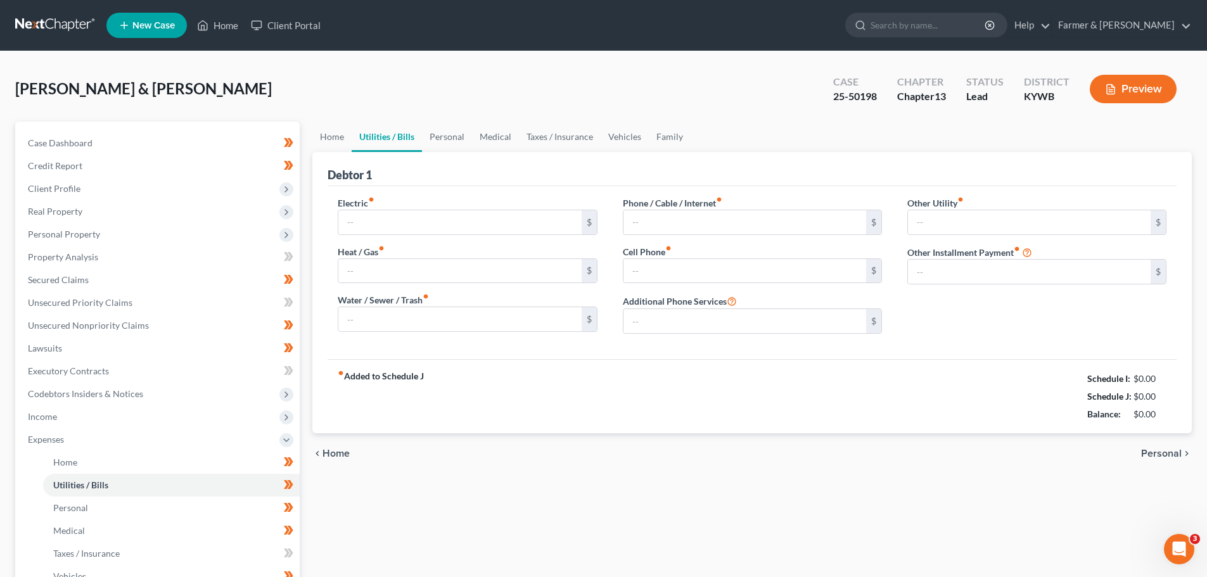
type input "310.00"
type input "30.00"
type input "185.00"
type input "150.00"
type input "192.32"
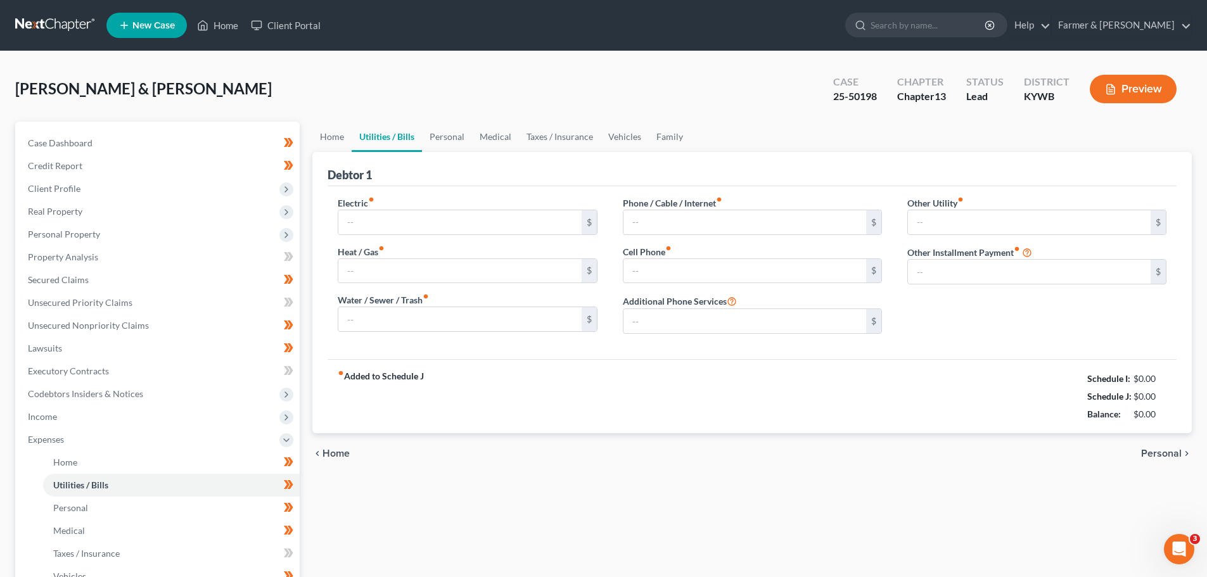
type input "0.00"
type input "35.00"
type input "Trash Collection"
type input "0.00"
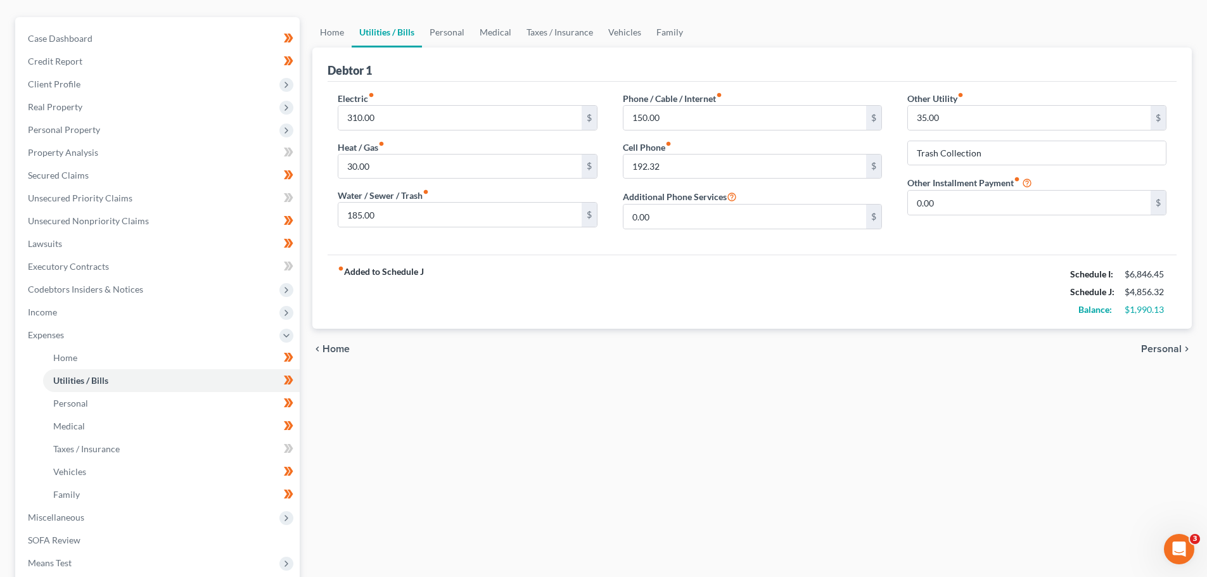
scroll to position [127, 0]
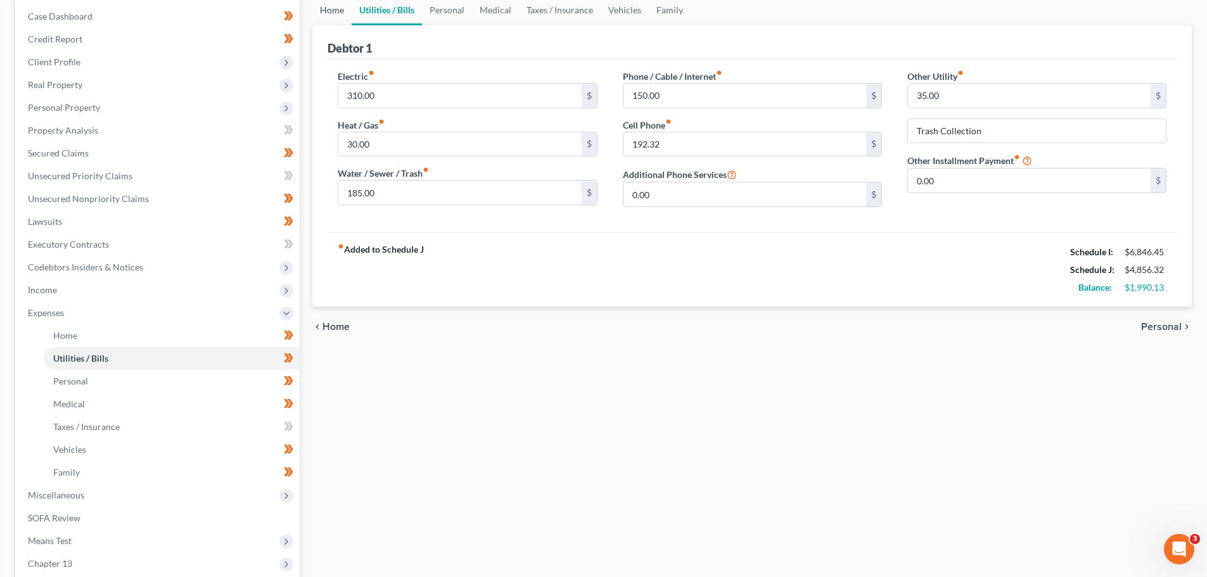
click at [320, 11] on link "Home" at bounding box center [331, 10] width 39 height 30
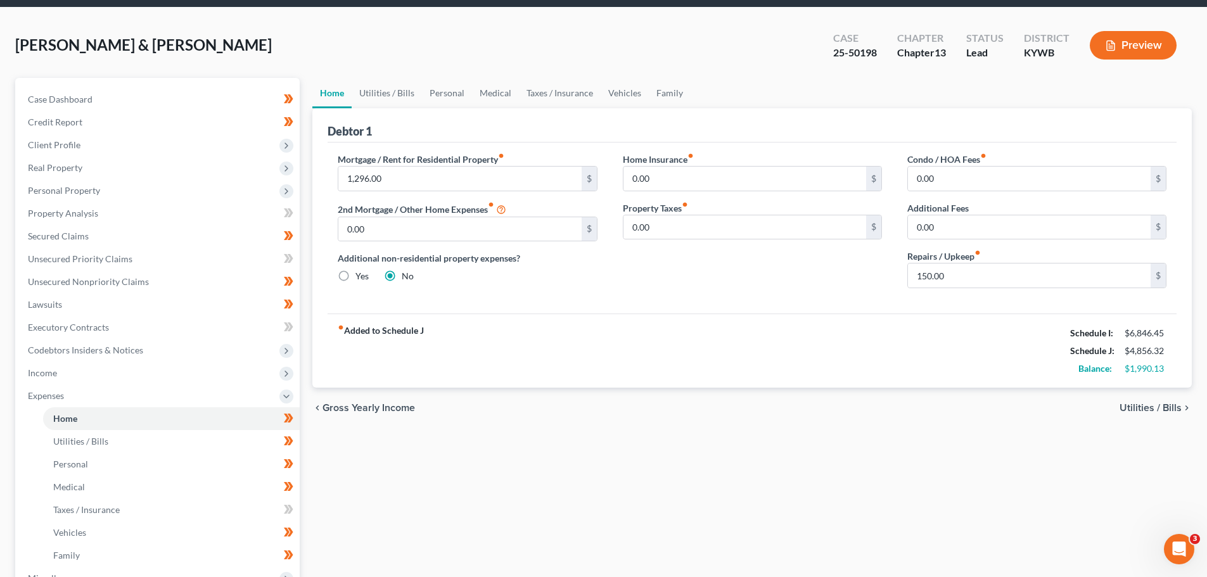
scroll to position [63, 0]
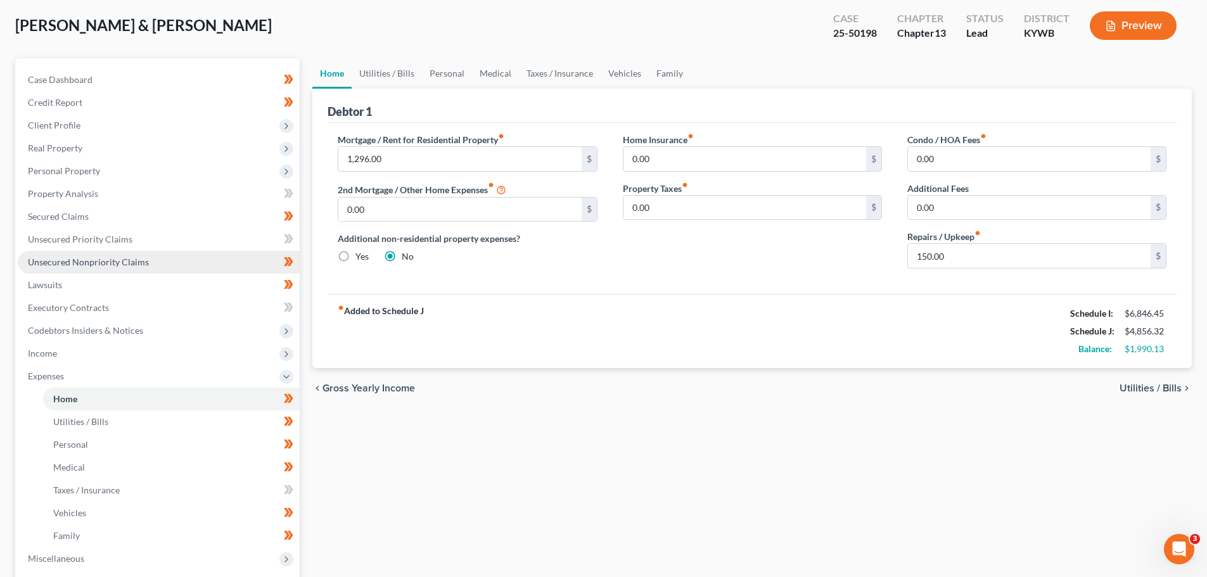
click at [119, 262] on span "Unsecured Nonpriority Claims" at bounding box center [88, 262] width 121 height 11
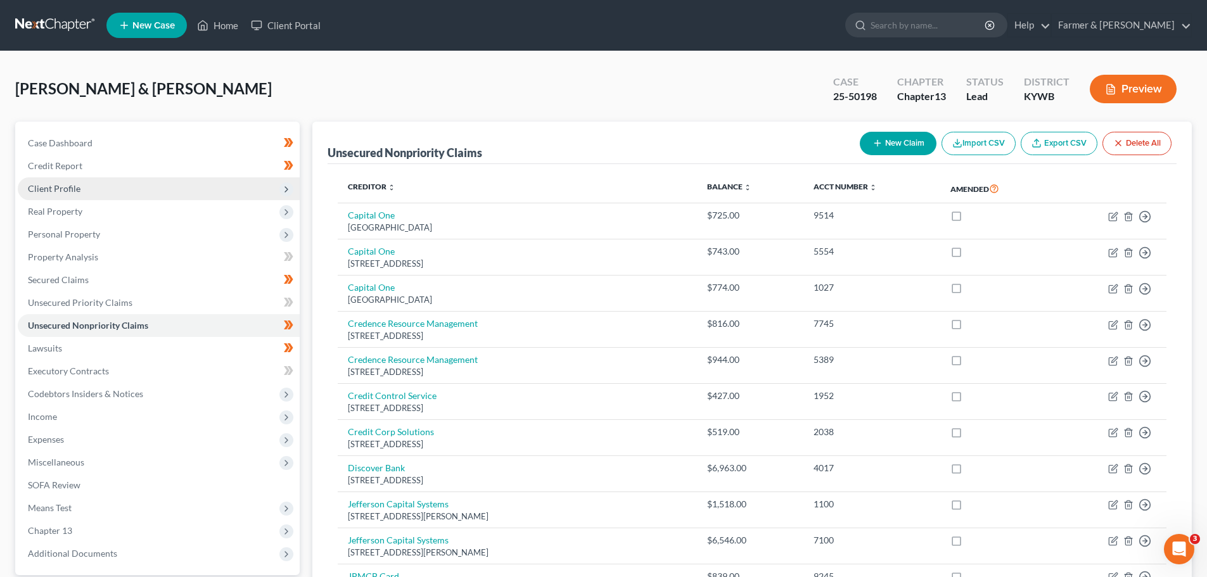
click at [69, 186] on span "Client Profile" at bounding box center [54, 188] width 53 height 11
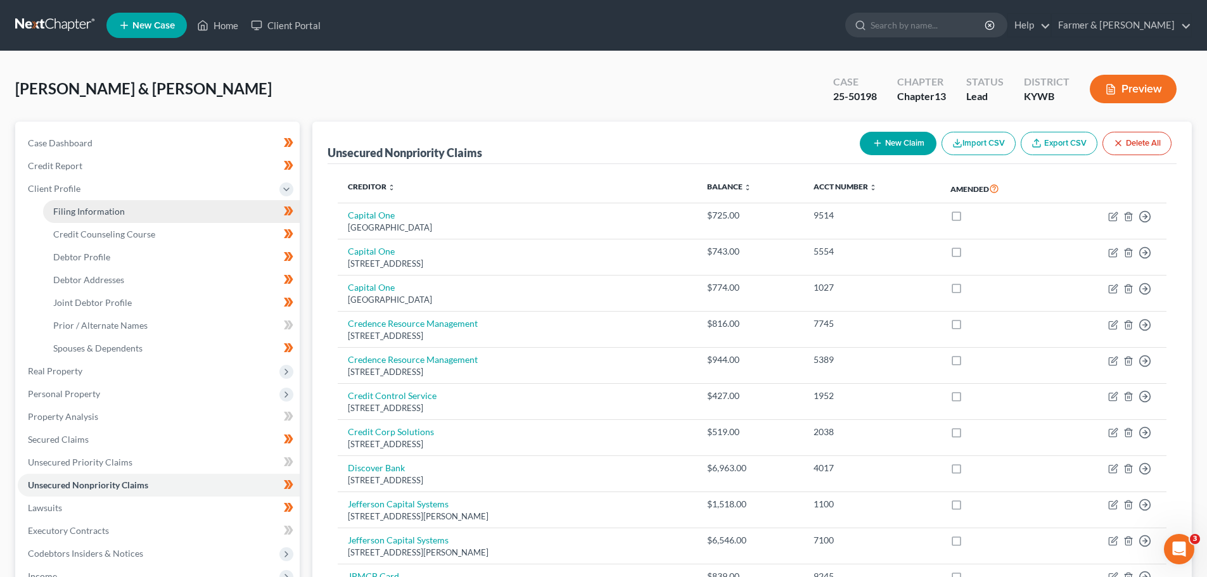
click at [84, 212] on span "Filing Information" at bounding box center [89, 211] width 72 height 11
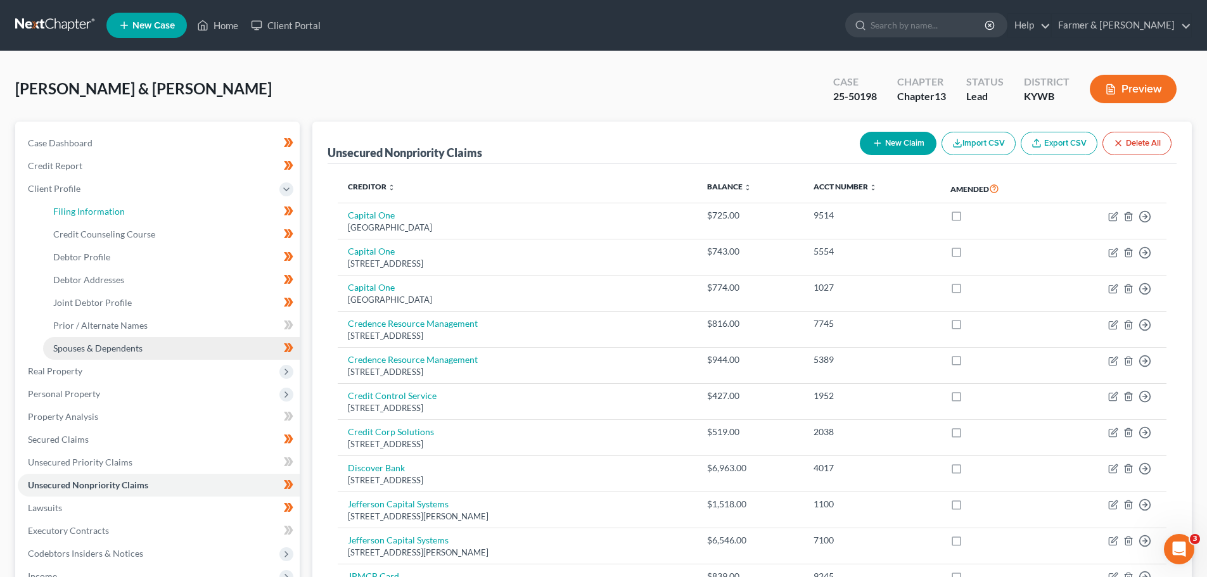
select select "1"
select select "3"
select select "33"
select select "0"
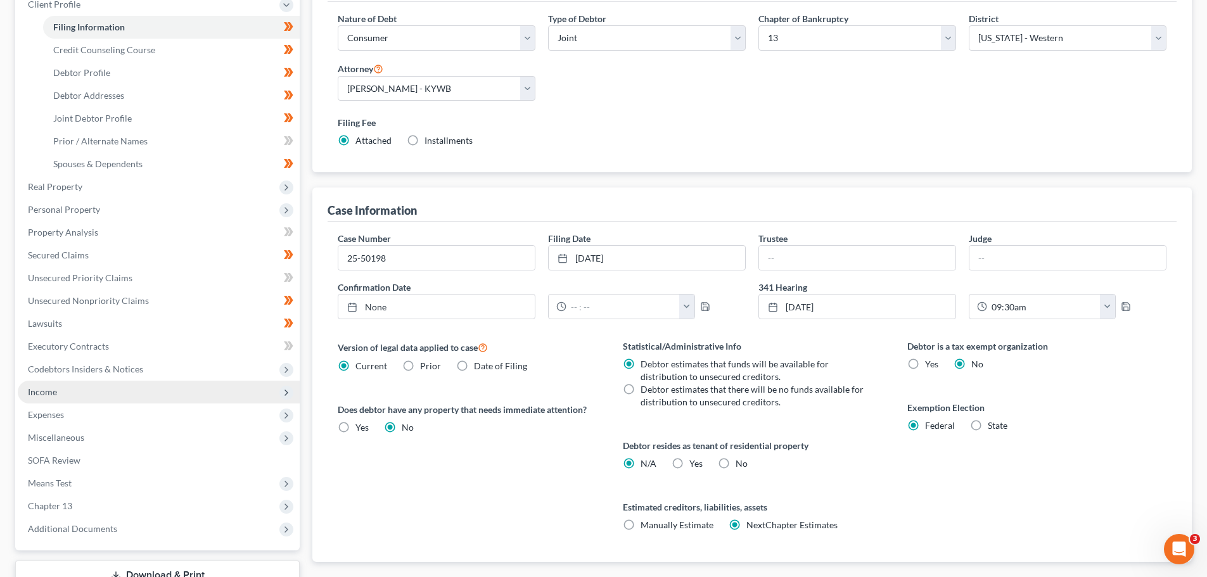
scroll to position [190, 0]
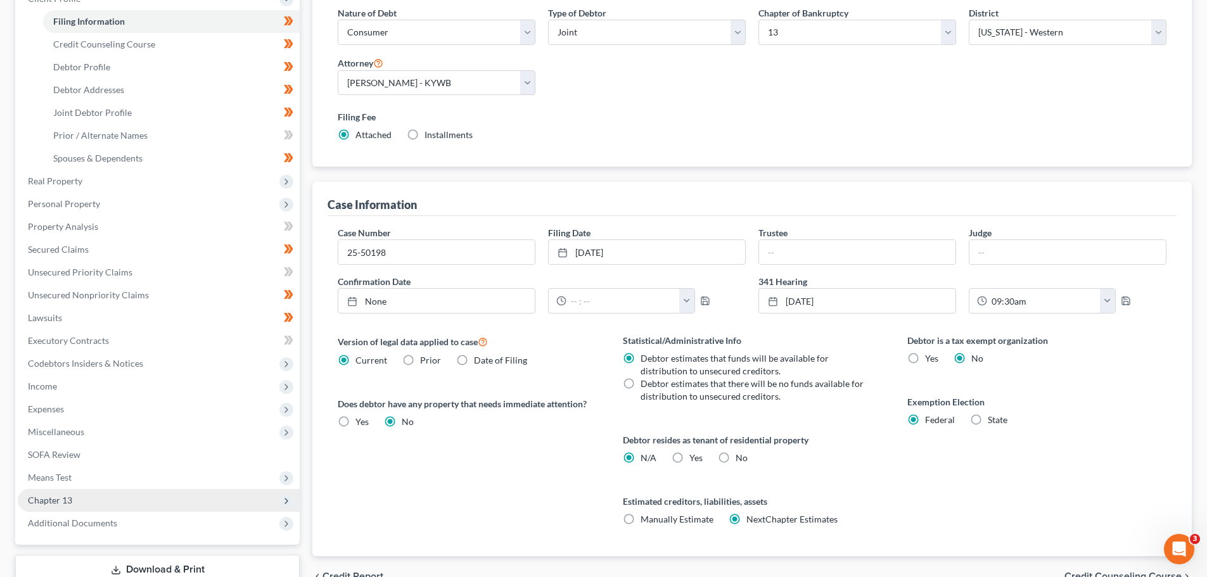
click at [228, 496] on span "Chapter 13" at bounding box center [159, 500] width 282 height 23
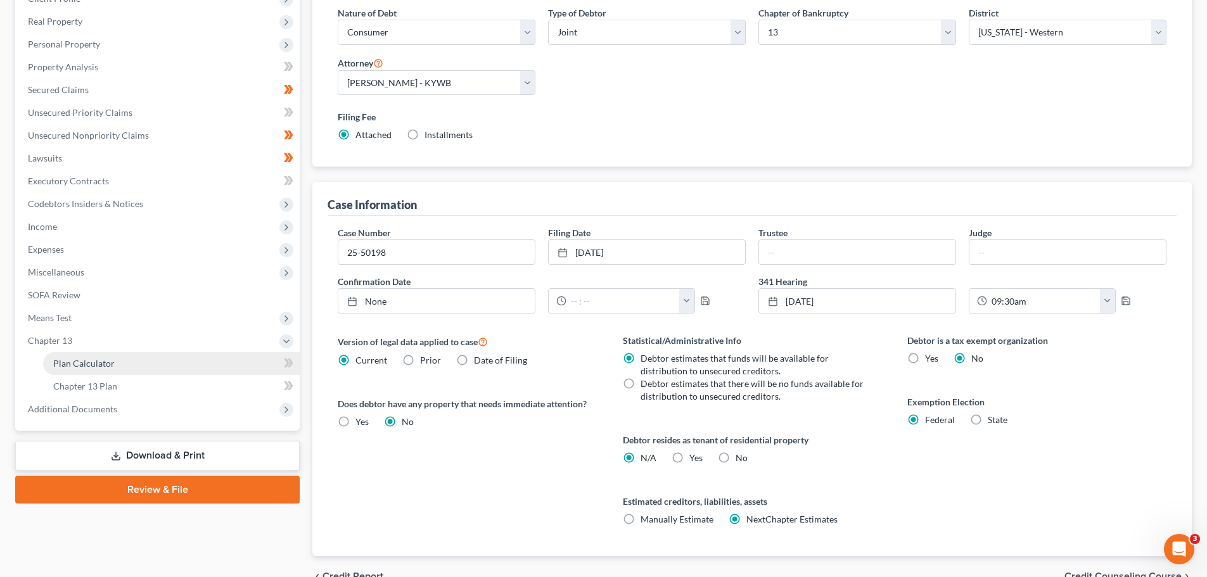
click at [149, 373] on link "Plan Calculator" at bounding box center [171, 363] width 257 height 23
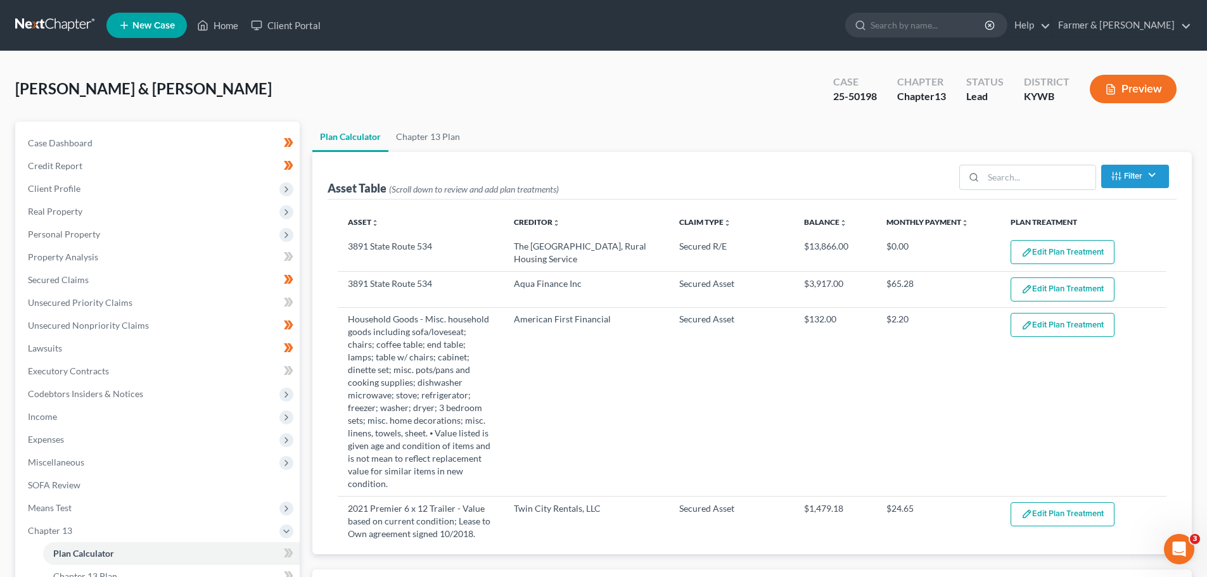
select select "59"
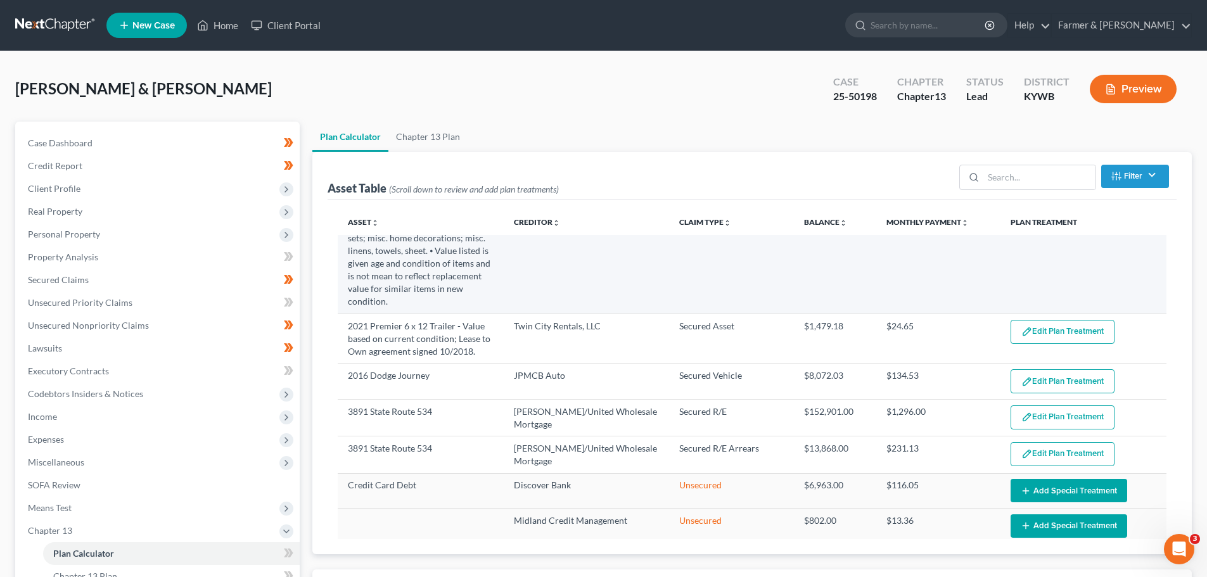
scroll to position [190, 0]
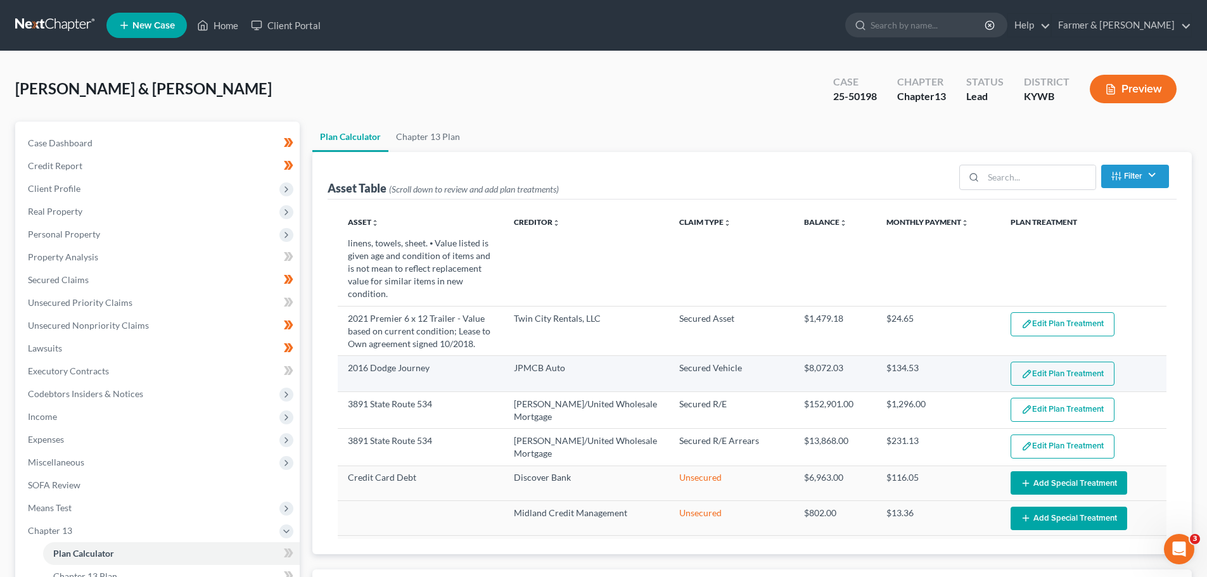
click at [1048, 362] on button "Edit Plan Treatment" at bounding box center [1063, 374] width 104 height 24
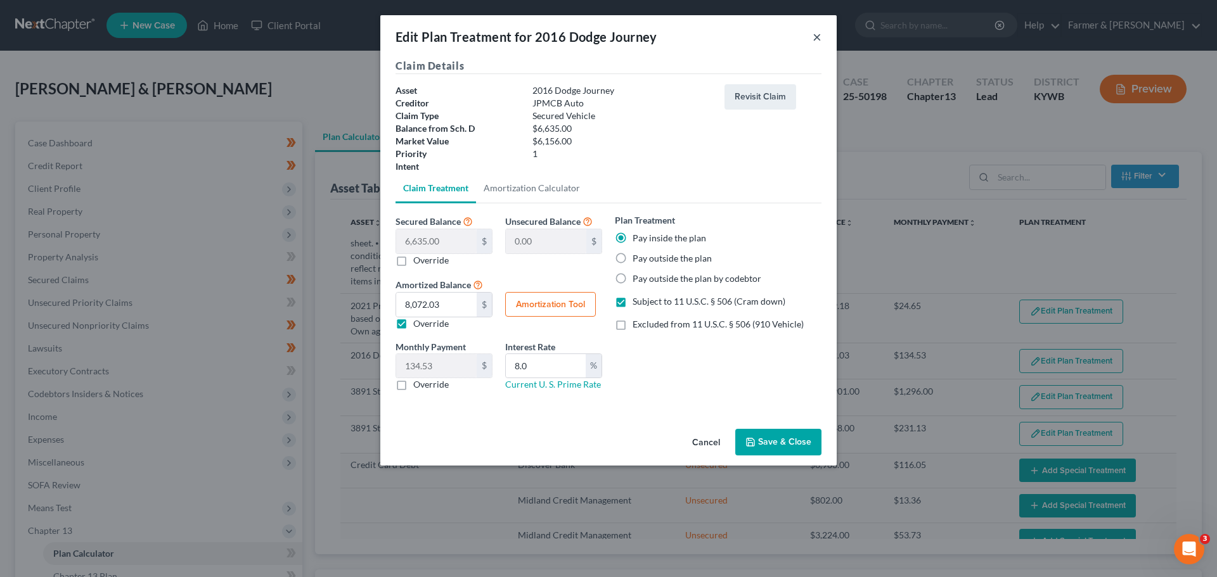
click at [818, 33] on button "×" at bounding box center [816, 36] width 9 height 15
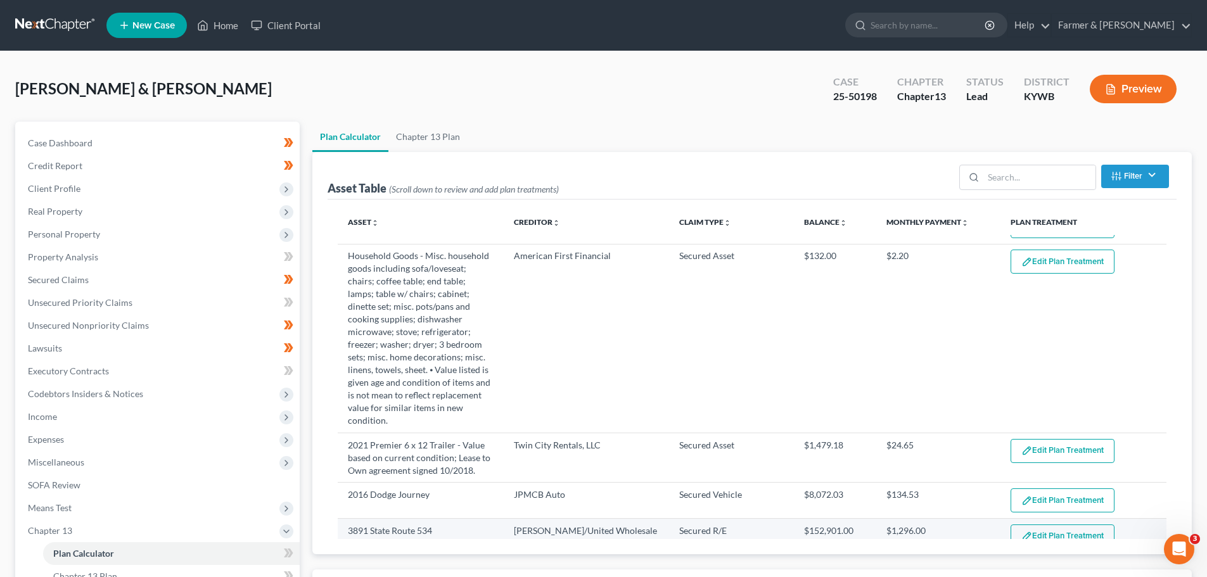
scroll to position [0, 0]
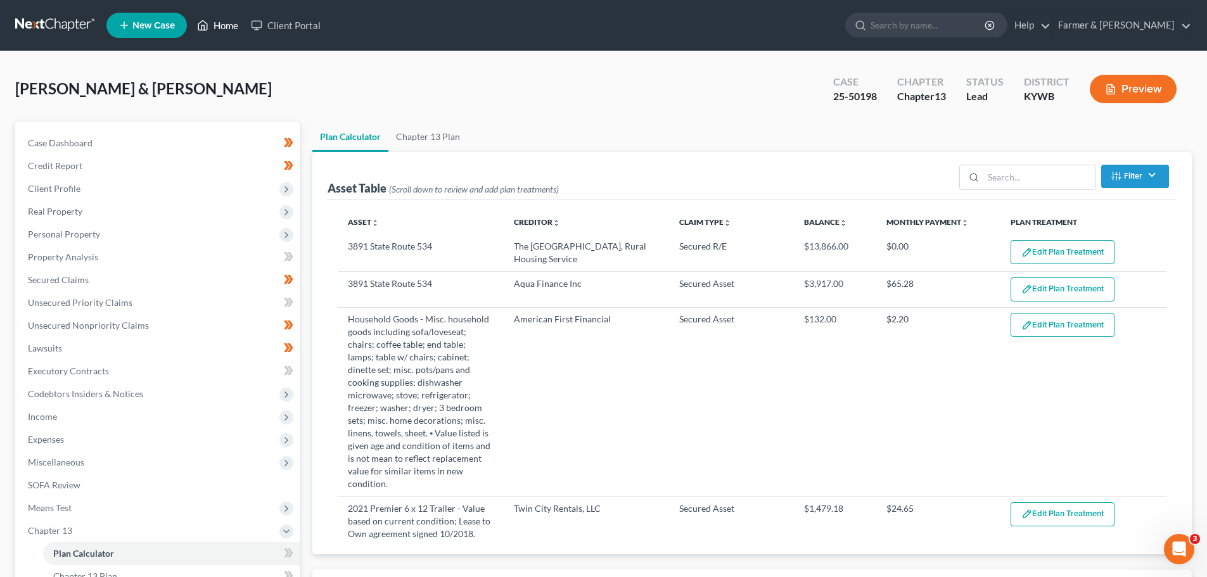
click at [221, 22] on link "Home" at bounding box center [218, 25] width 54 height 23
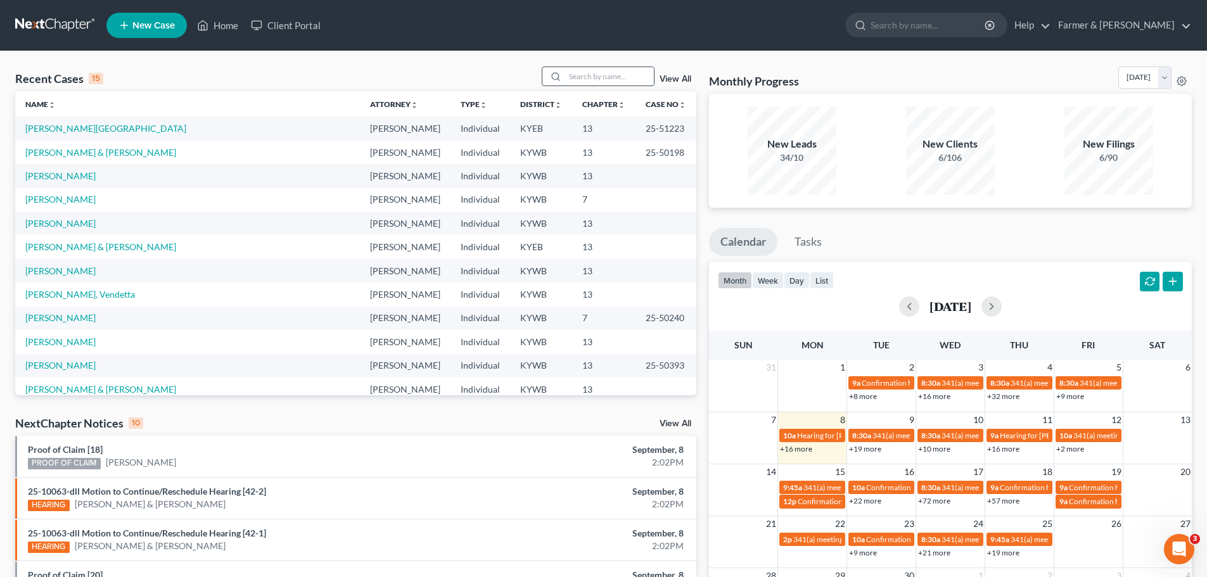
click at [596, 73] on input "search" at bounding box center [609, 76] width 89 height 18
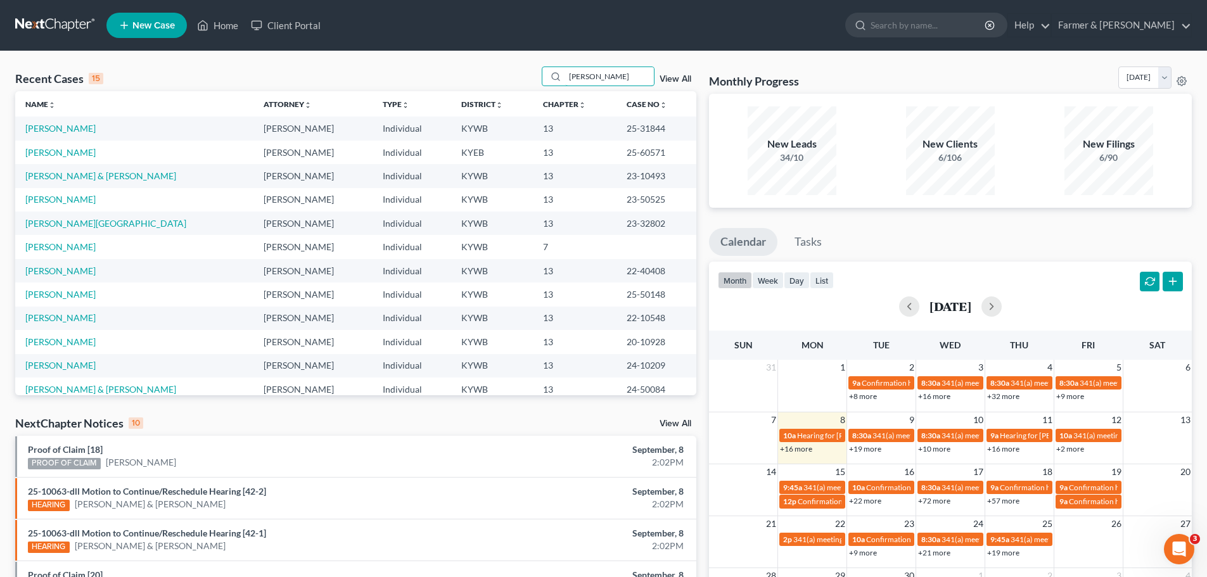
drag, startPoint x: 591, startPoint y: 80, endPoint x: 525, endPoint y: 67, distance: 67.2
click at [525, 67] on div "Recent Cases 15 [PERSON_NAME] View All" at bounding box center [355, 79] width 681 height 25
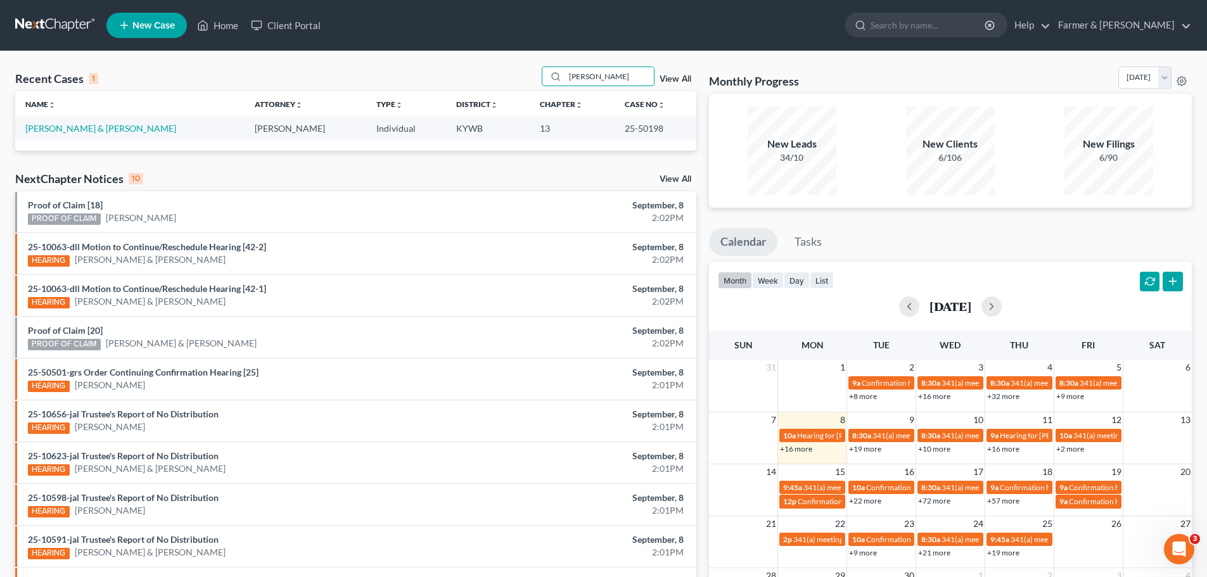
type input "[PERSON_NAME]"
click at [63, 122] on td "[PERSON_NAME] & [PERSON_NAME]" at bounding box center [129, 128] width 229 height 23
click at [68, 124] on link "[PERSON_NAME] & [PERSON_NAME]" at bounding box center [100, 128] width 151 height 11
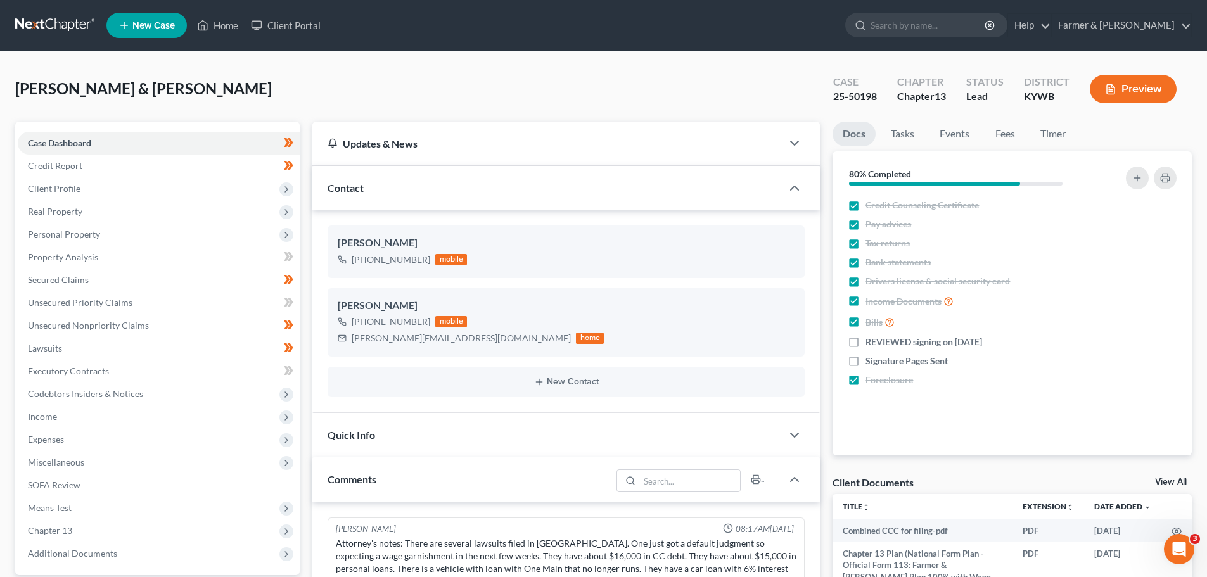
scroll to position [343, 0]
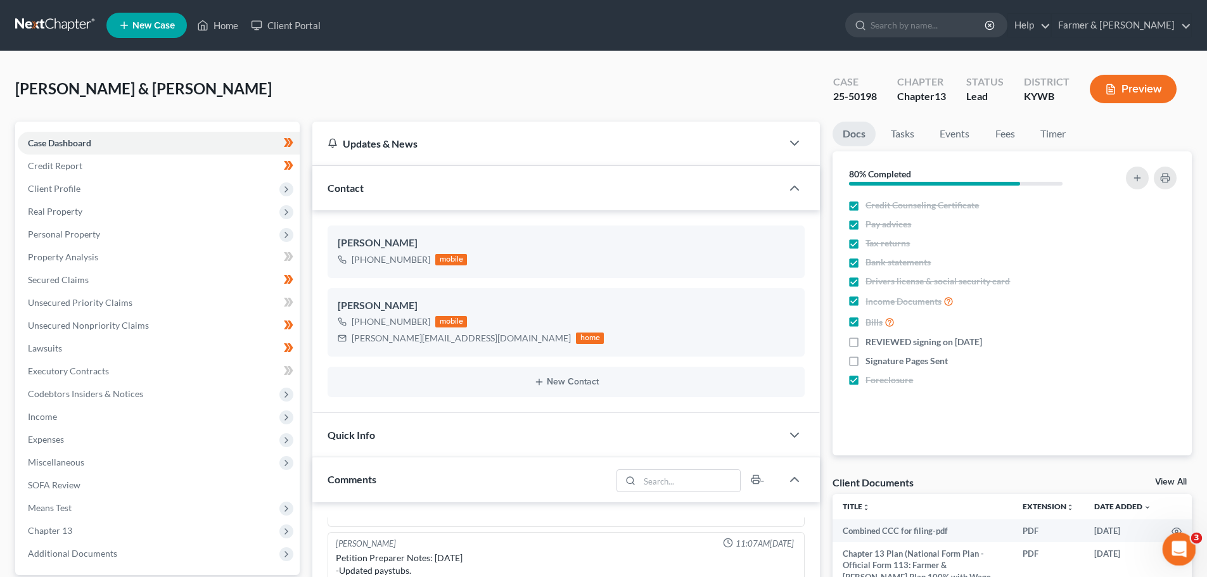
click at [1186, 536] on div "Open Intercom Messenger" at bounding box center [1178, 548] width 42 height 42
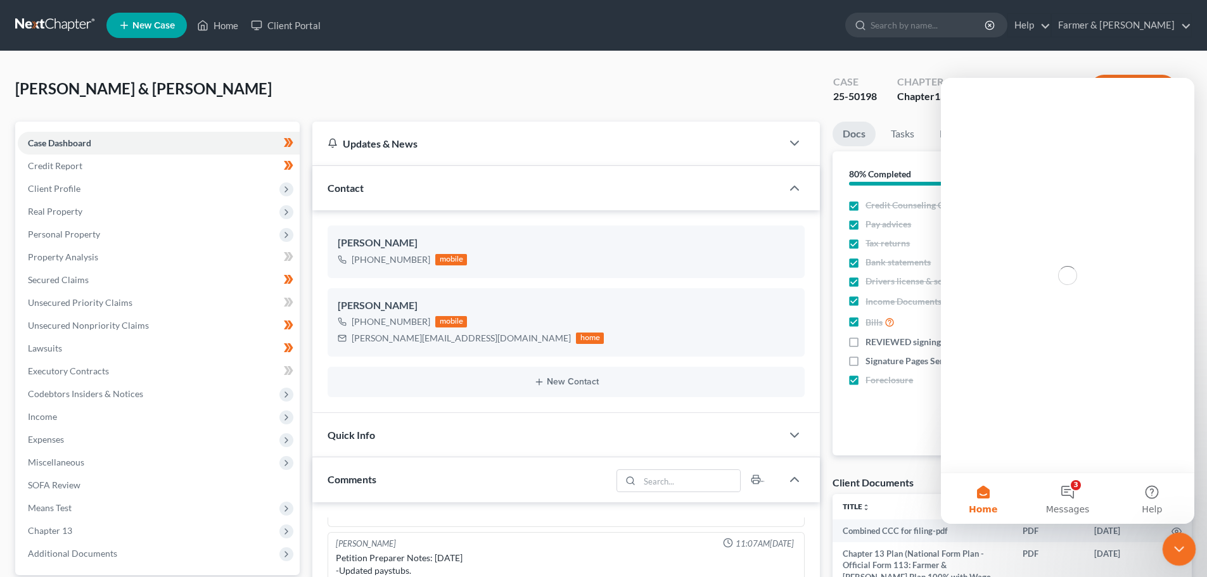
scroll to position [0, 0]
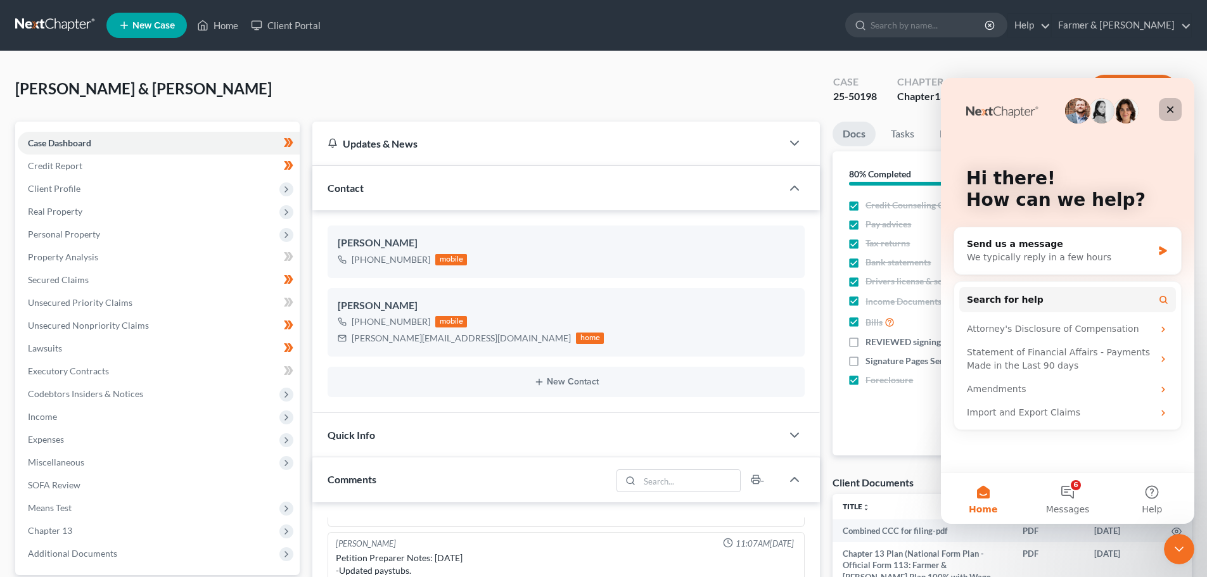
click at [1169, 104] on div "Close" at bounding box center [1170, 109] width 23 height 23
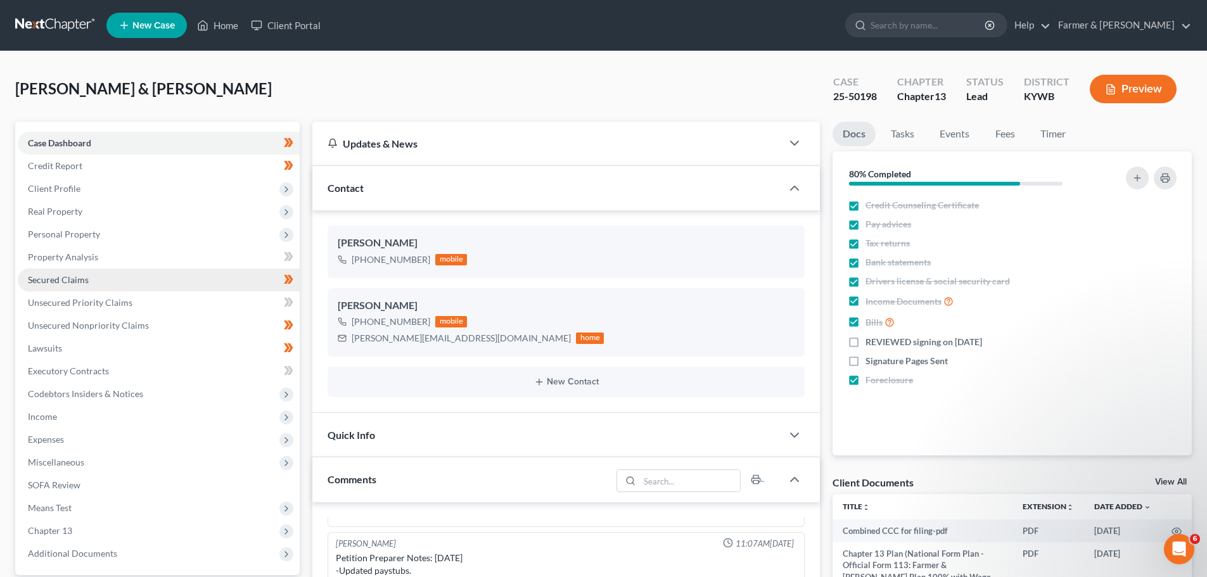
click at [75, 283] on span "Secured Claims" at bounding box center [58, 279] width 61 height 11
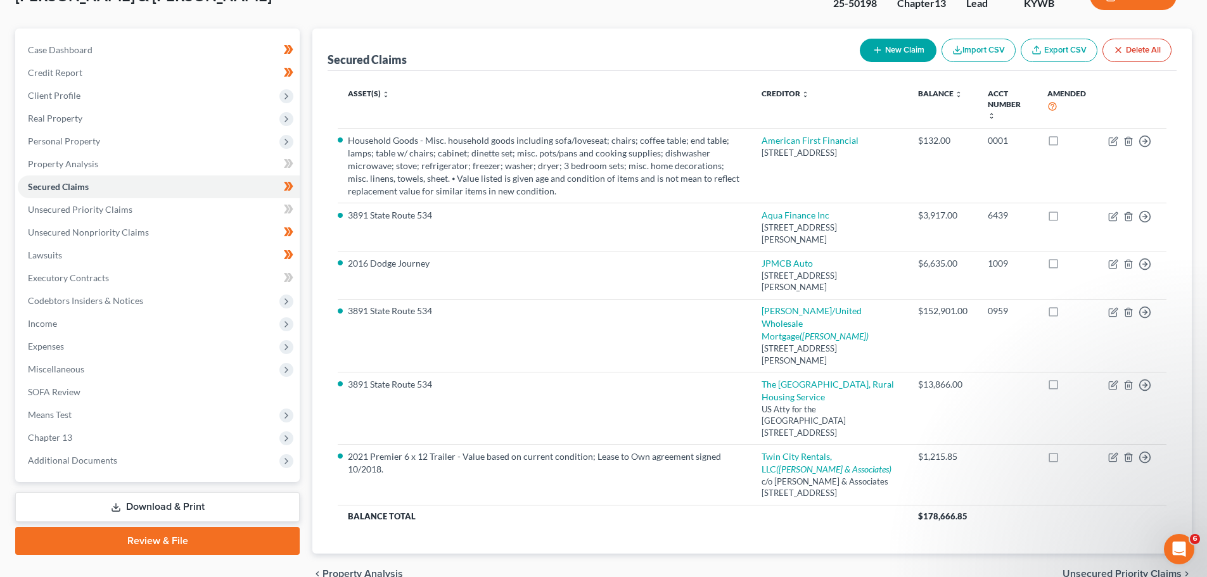
scroll to position [63, 0]
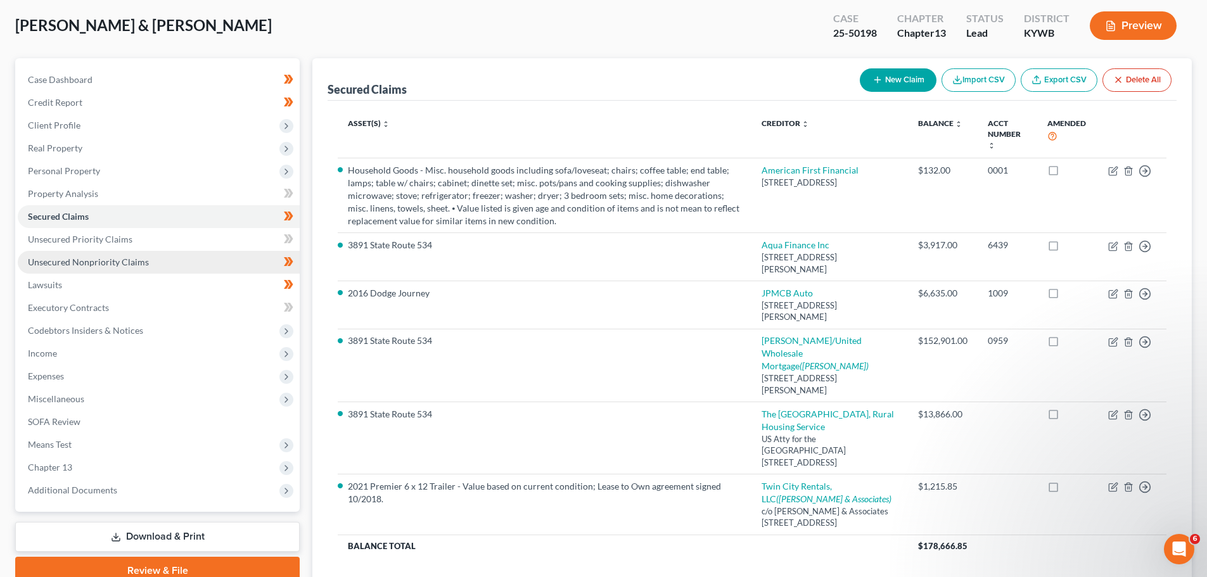
click at [162, 257] on link "Unsecured Nonpriority Claims" at bounding box center [159, 262] width 282 height 23
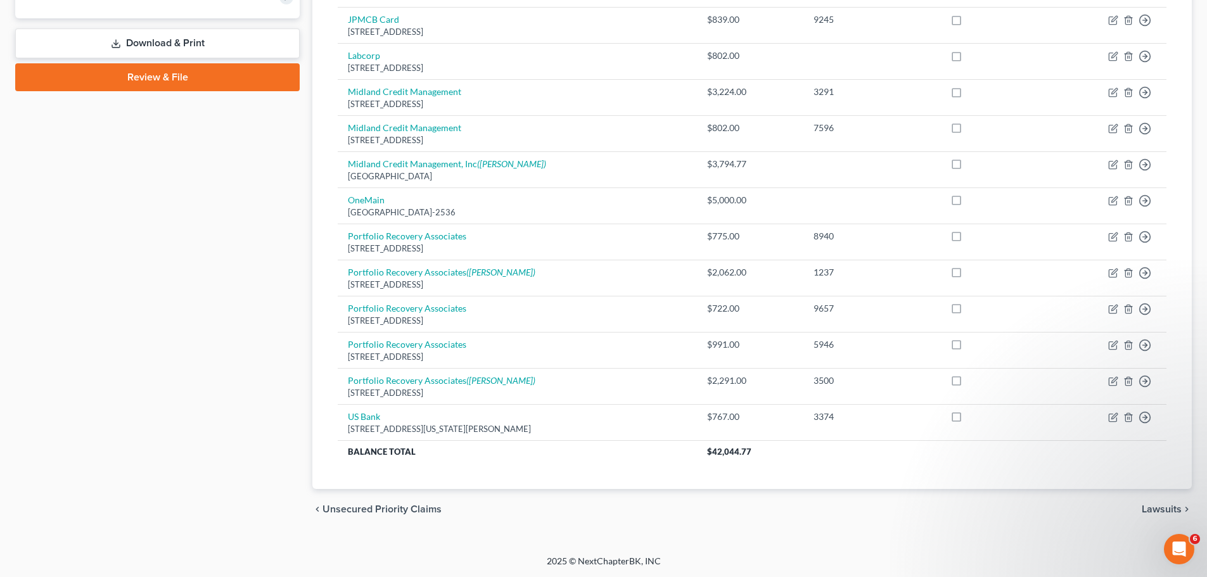
scroll to position [558, 0]
click at [326, 463] on div "Unsecured Nonpriority Claims New Claim Import CSV Export CSV Delete All Credito…" at bounding box center [752, 26] width 880 height 925
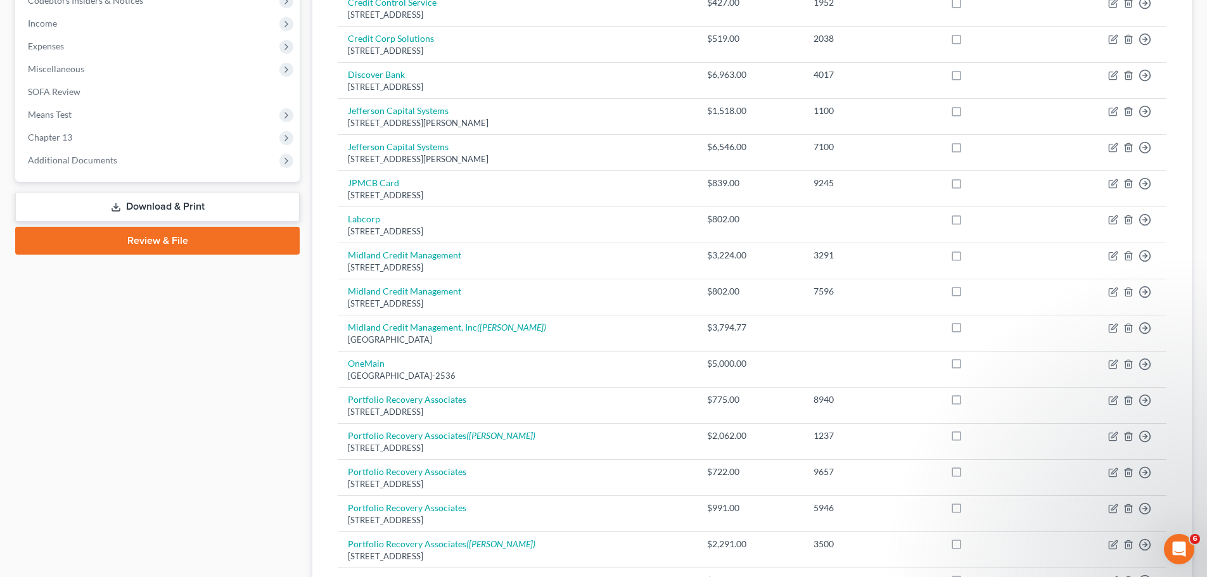
scroll to position [368, 0]
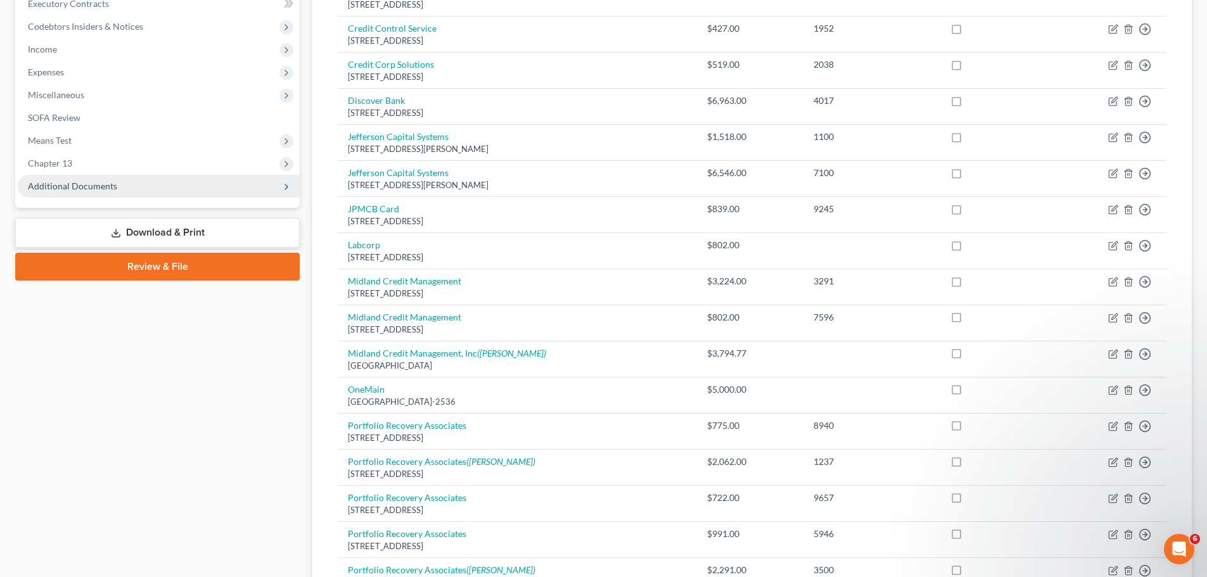
click at [290, 175] on span "Additional Documents" at bounding box center [159, 186] width 282 height 23
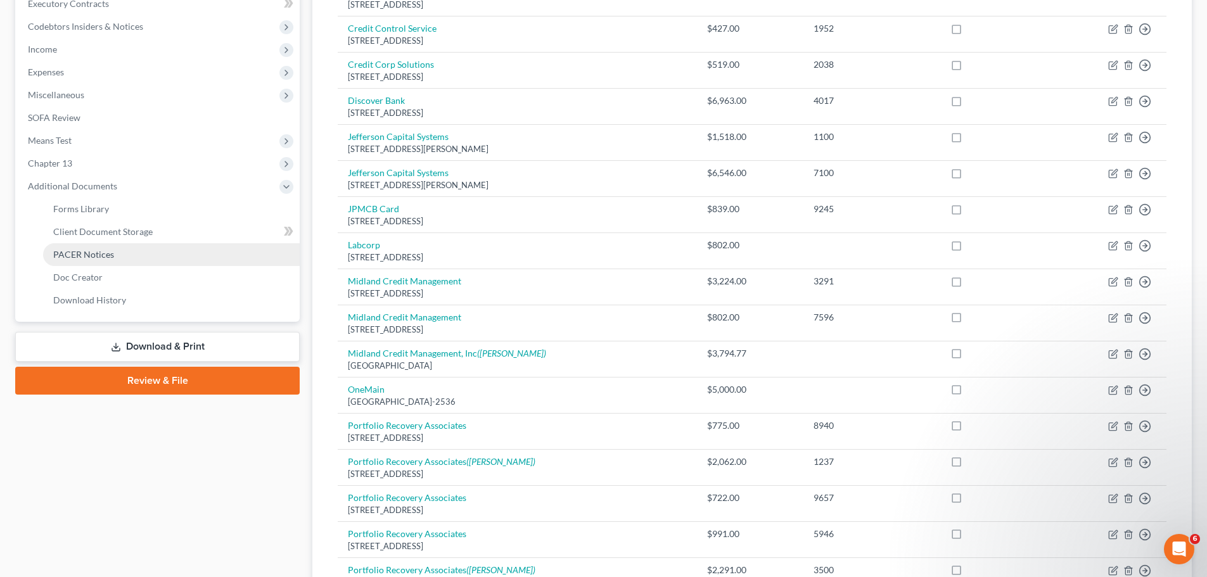
click at [96, 256] on span "PACER Notices" at bounding box center [83, 254] width 61 height 11
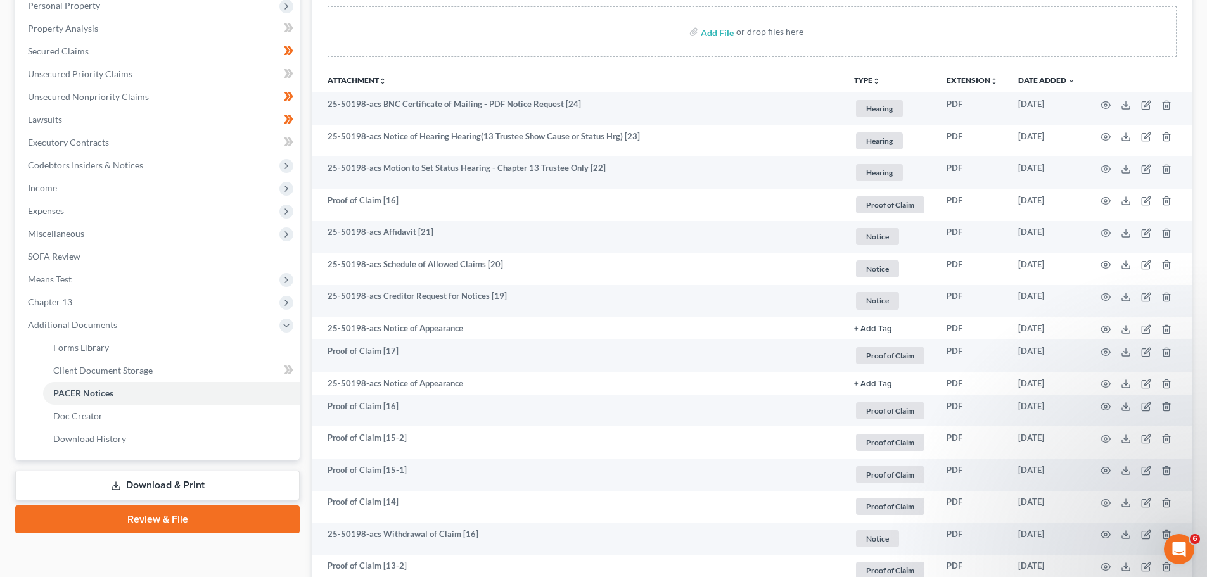
scroll to position [253, 0]
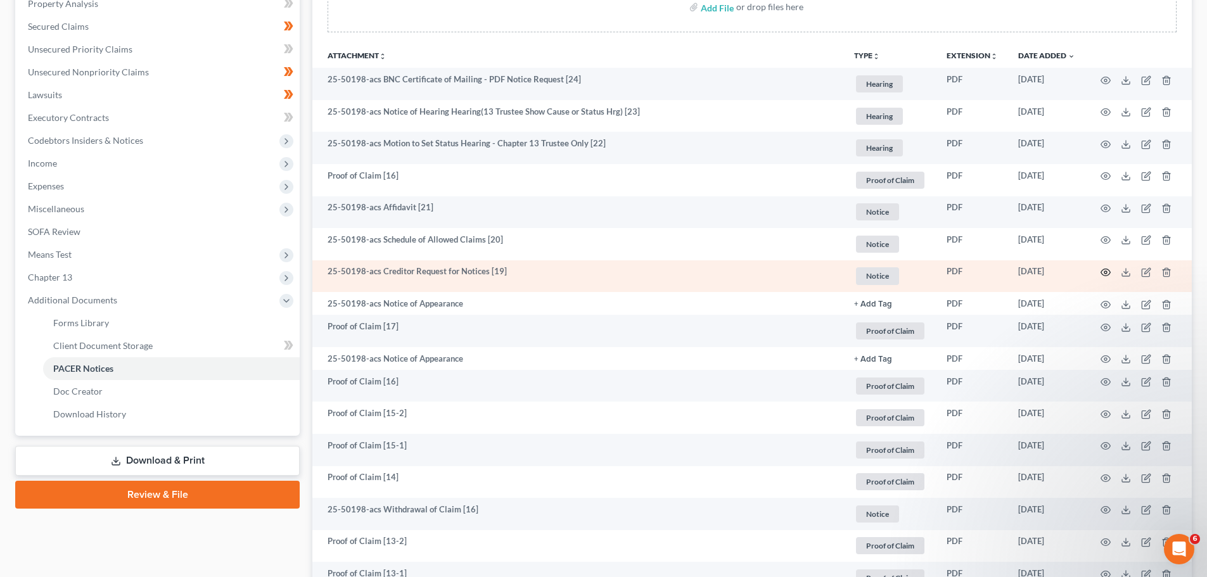
click at [1108, 271] on icon "button" at bounding box center [1106, 272] width 10 height 10
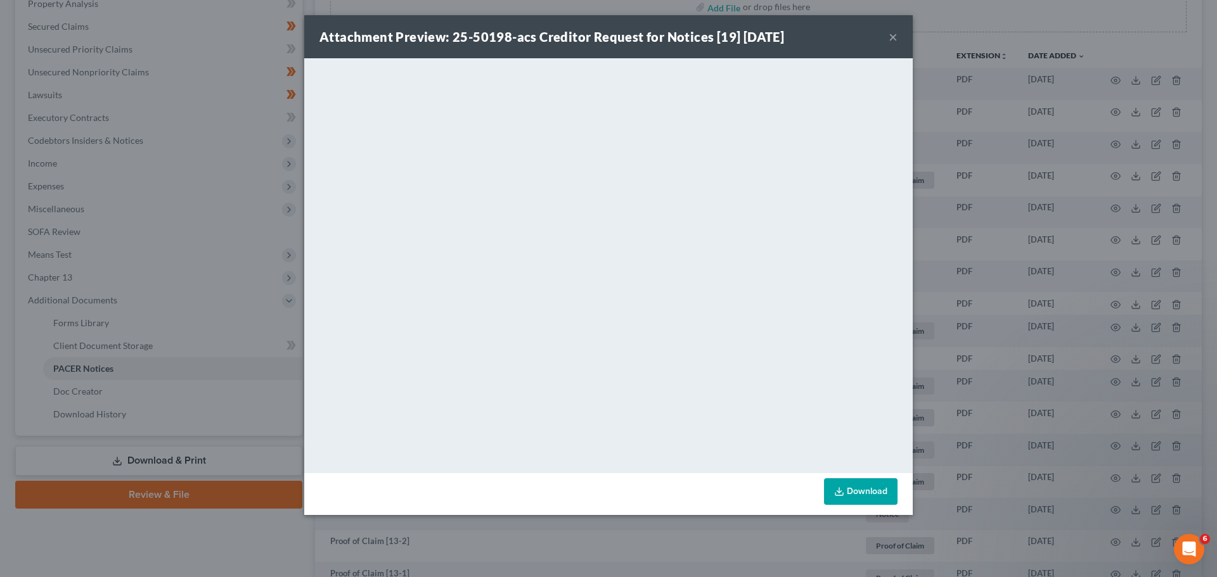
click at [892, 35] on button "×" at bounding box center [892, 36] width 9 height 15
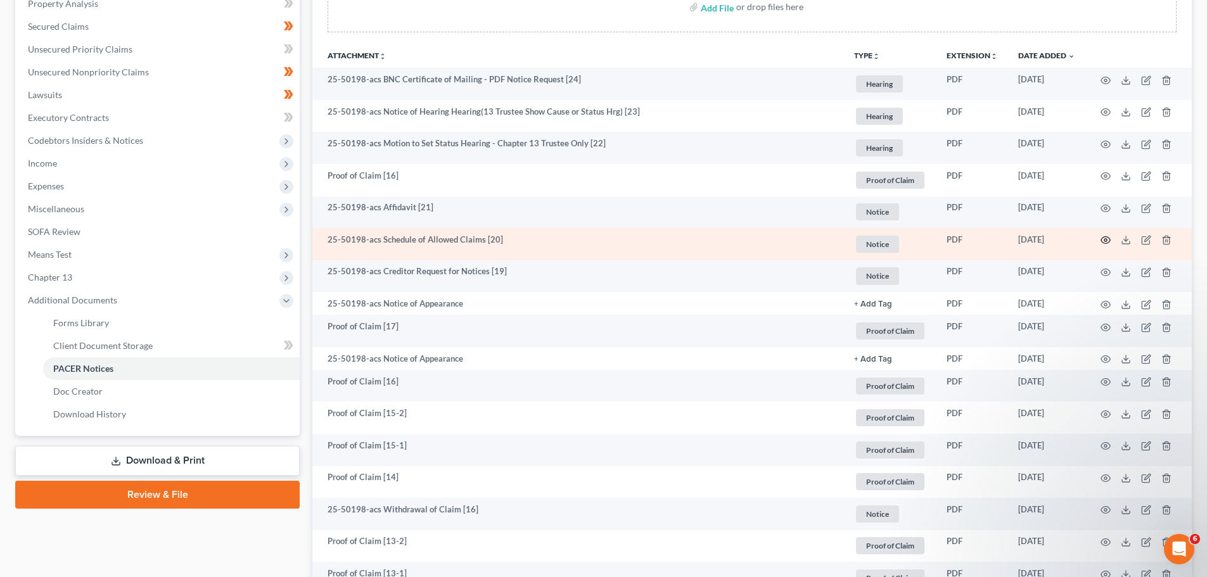
click at [1103, 238] on icon "button" at bounding box center [1106, 240] width 10 height 7
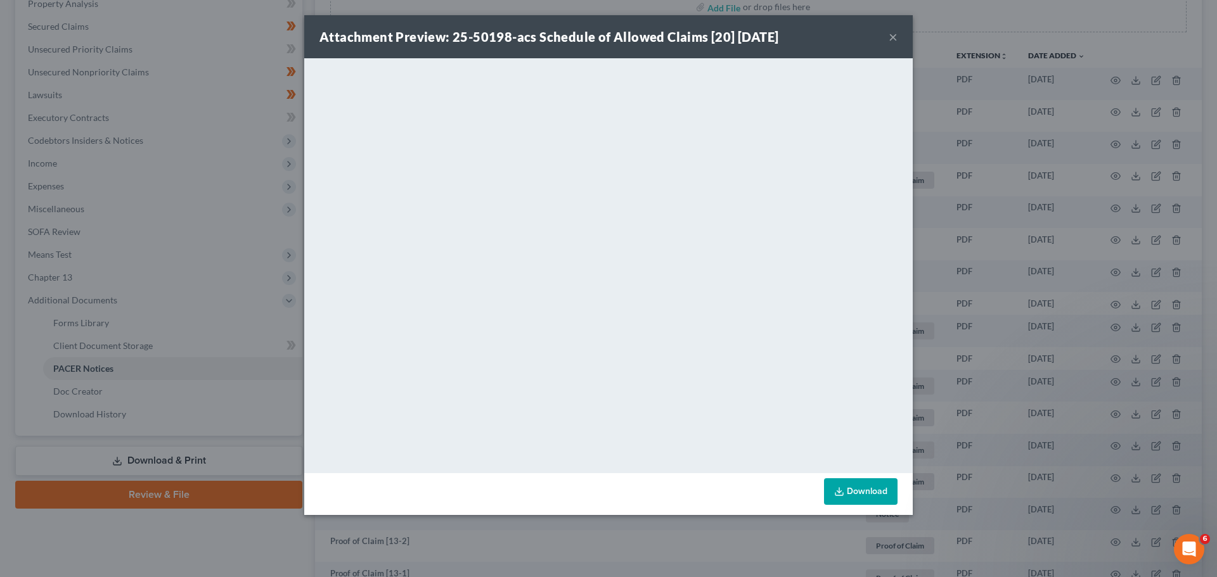
click at [888, 35] on button "×" at bounding box center [892, 36] width 9 height 15
